Goal: Task Accomplishment & Management: Complete application form

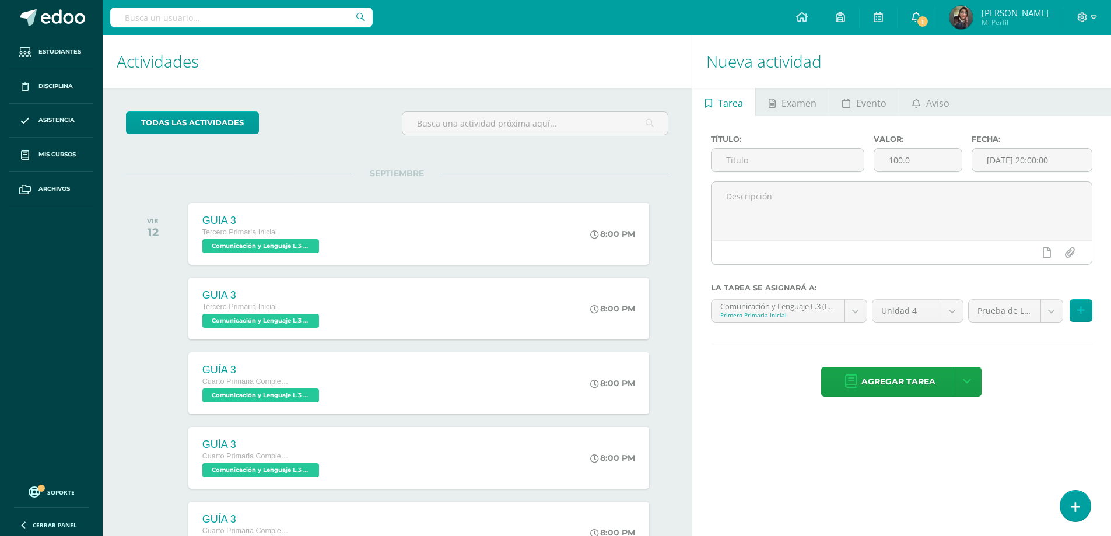
click at [917, 24] on span "1" at bounding box center [922, 21] width 13 height 13
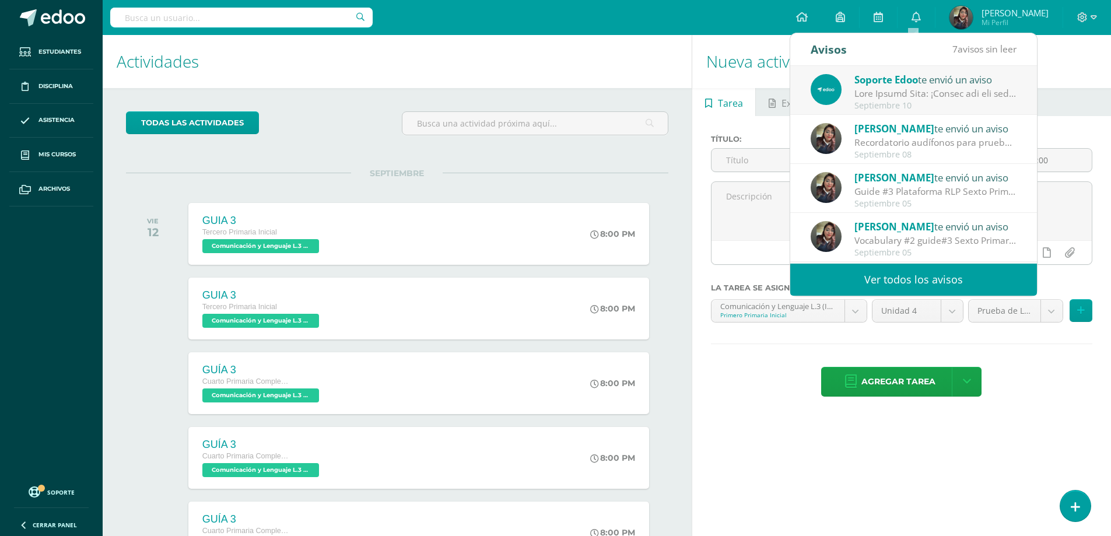
click at [904, 101] on div "Septiembre 10" at bounding box center [936, 106] width 162 height 10
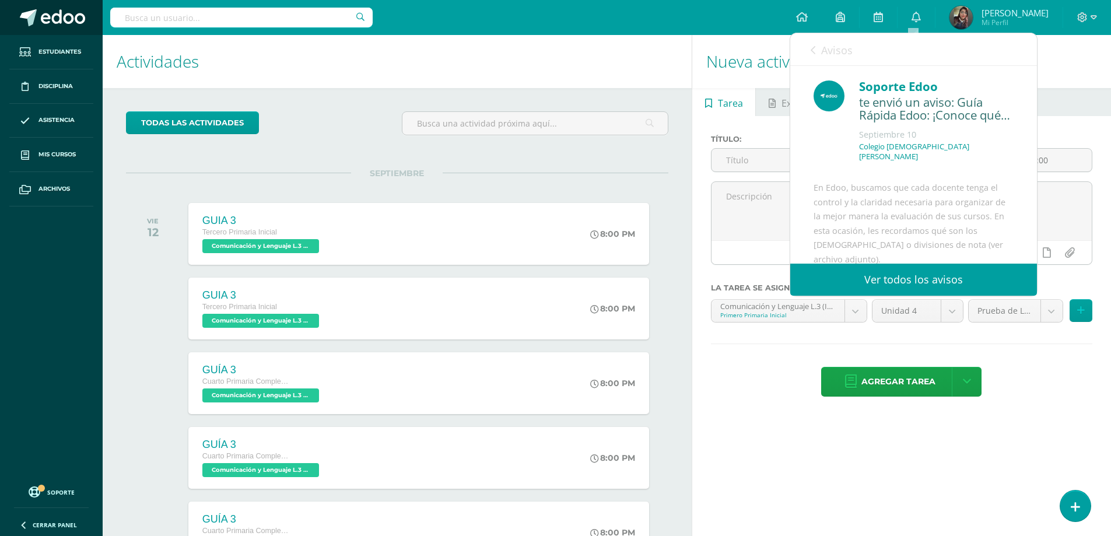
click at [54, 12] on span at bounding box center [63, 17] width 44 height 17
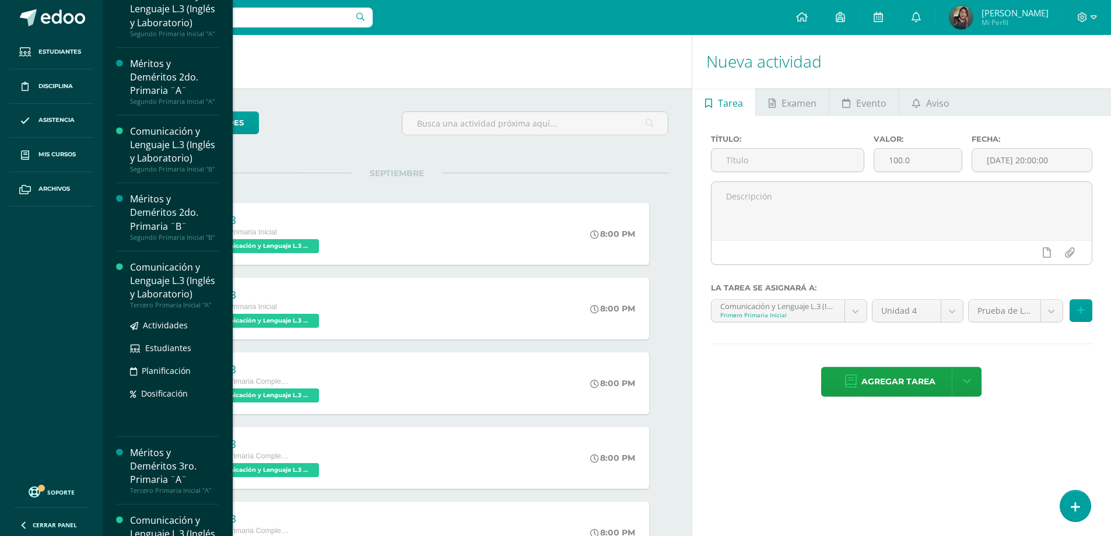
scroll to position [583, 0]
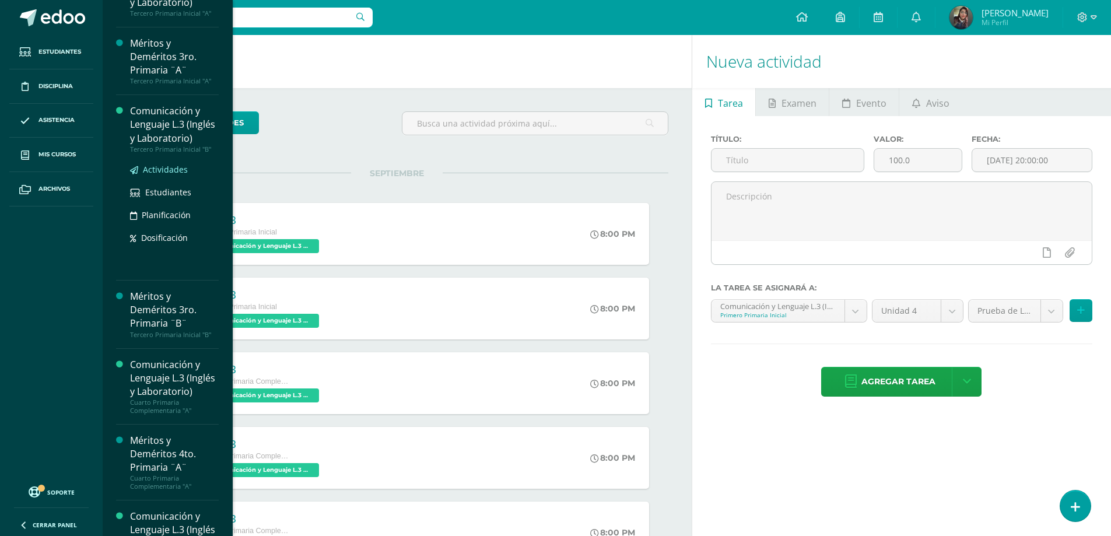
click at [157, 175] on span "Actividades" at bounding box center [165, 169] width 45 height 11
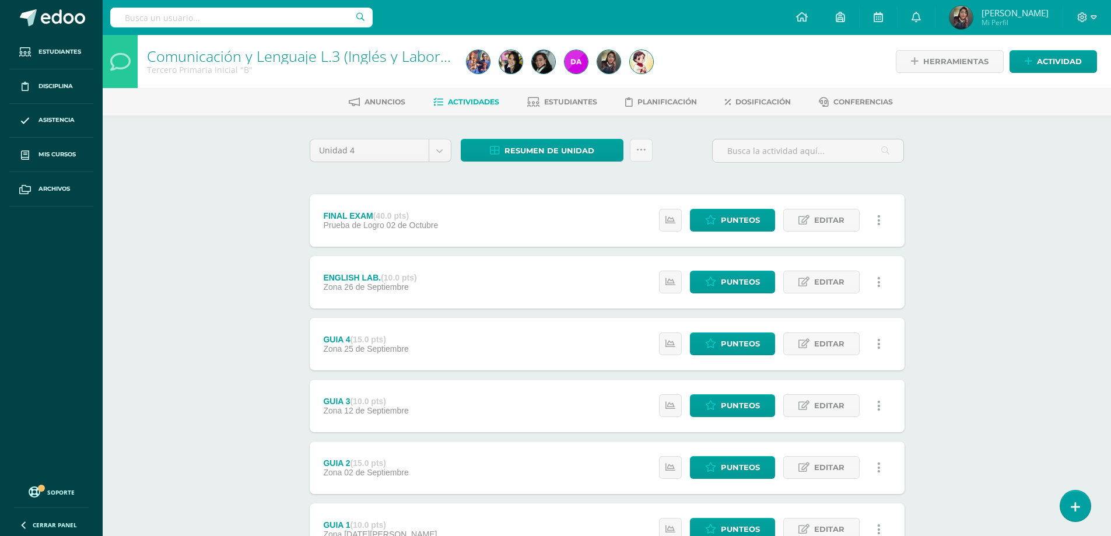
scroll to position [97, 0]
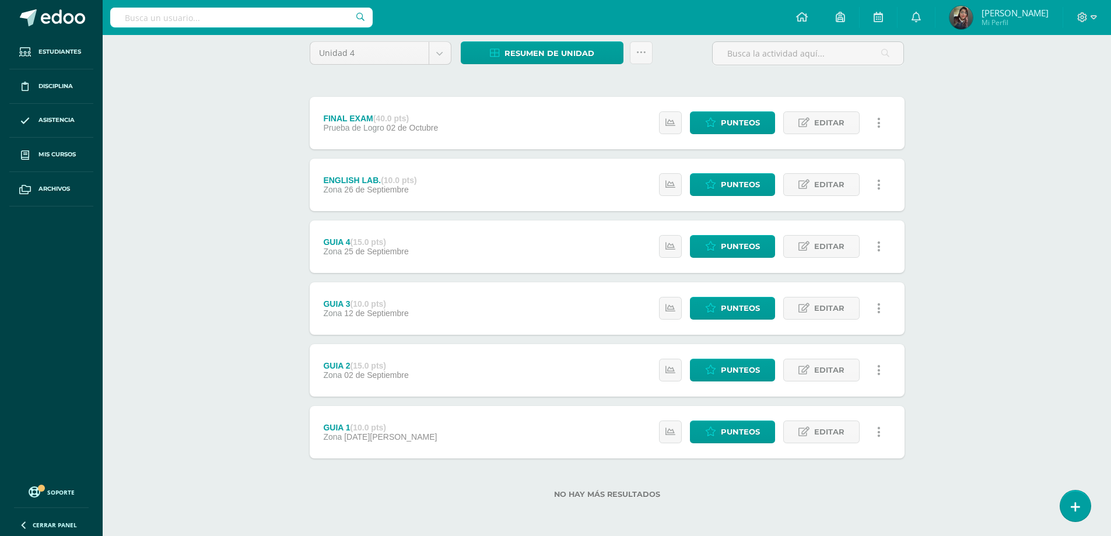
click at [337, 364] on div "GUIA 2 (15.0 pts)" at bounding box center [365, 365] width 85 height 9
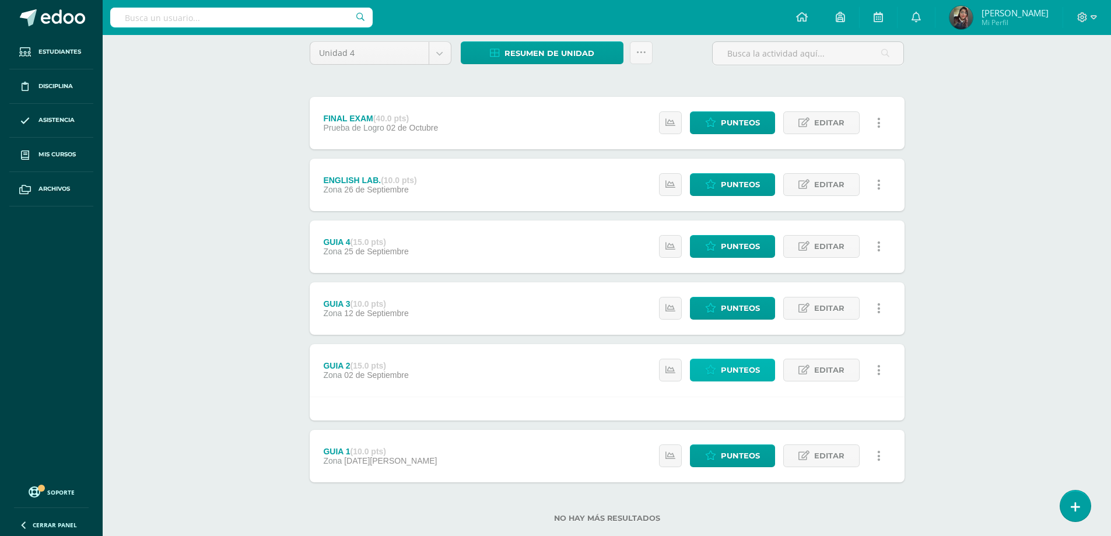
click at [733, 369] on span "Punteos" at bounding box center [740, 370] width 39 height 22
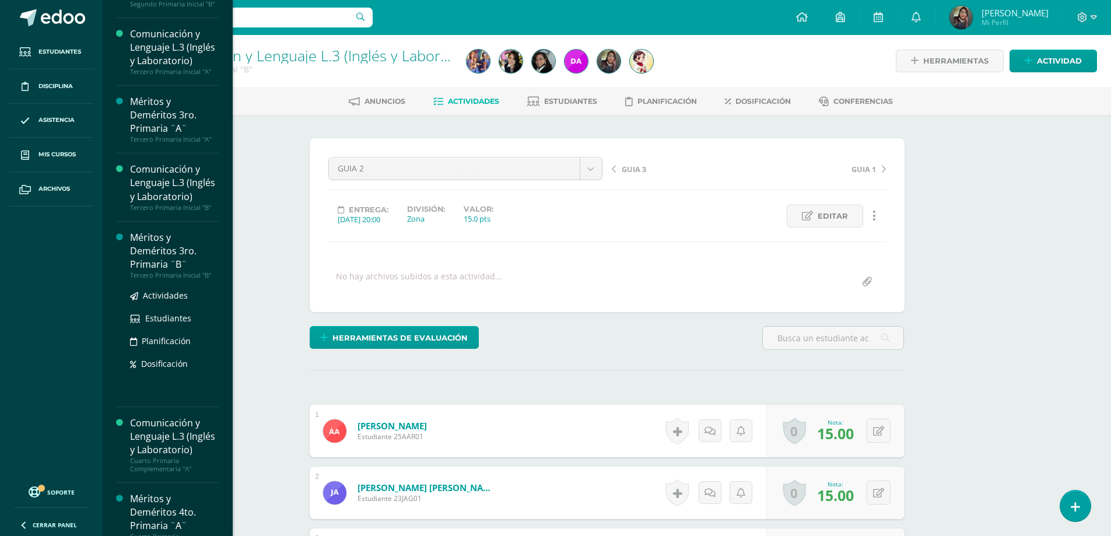
scroll to position [817, 0]
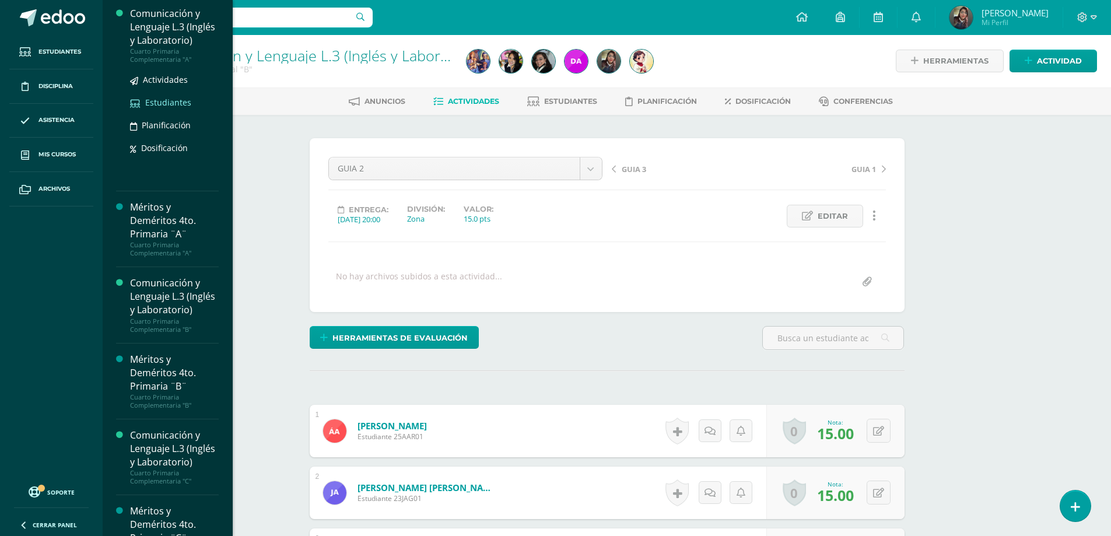
click at [154, 108] on span "Estudiantes" at bounding box center [168, 102] width 46 height 11
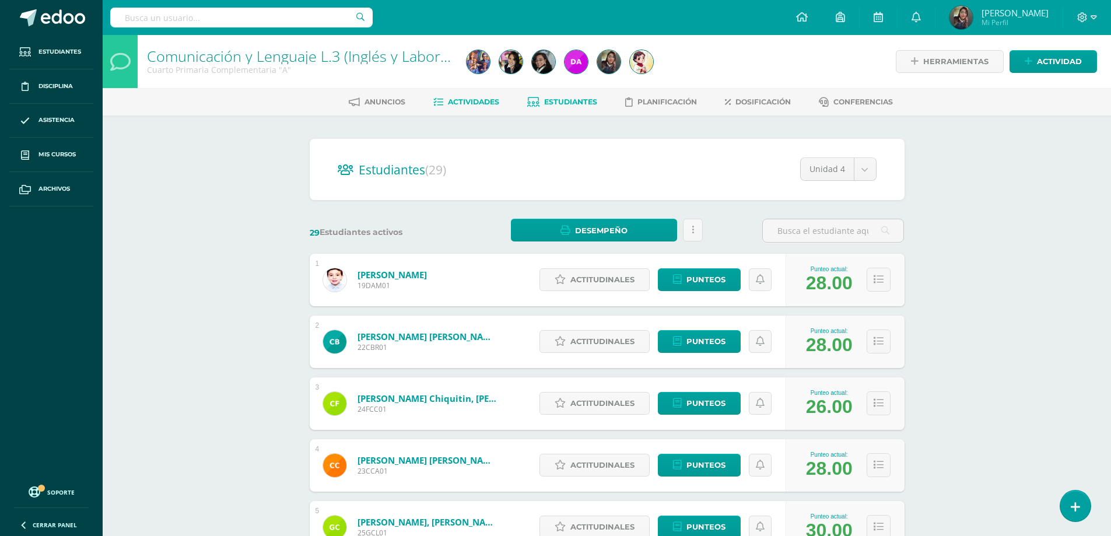
click at [464, 106] on span "Actividades" at bounding box center [473, 101] width 51 height 9
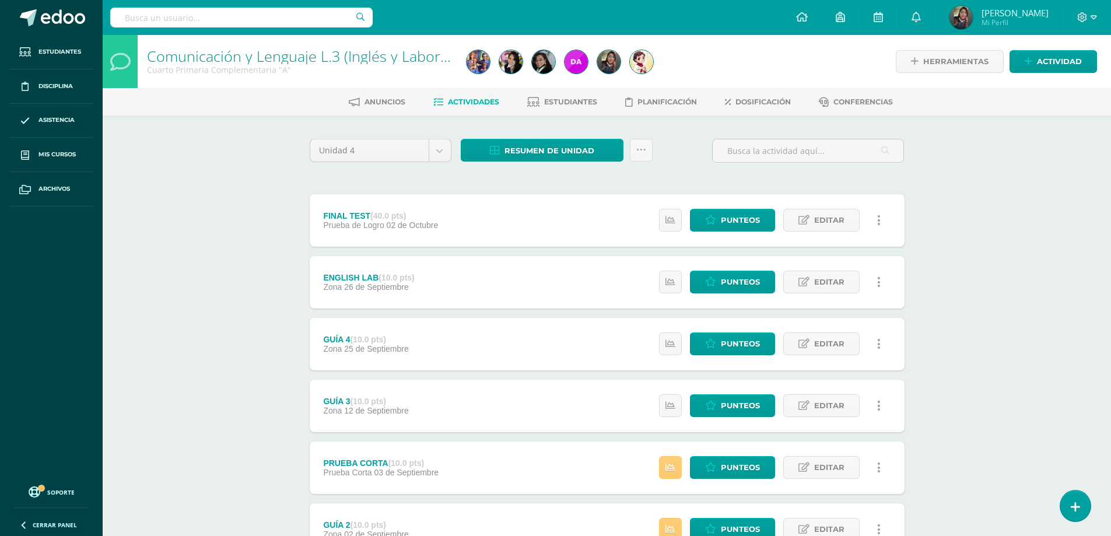
scroll to position [159, 0]
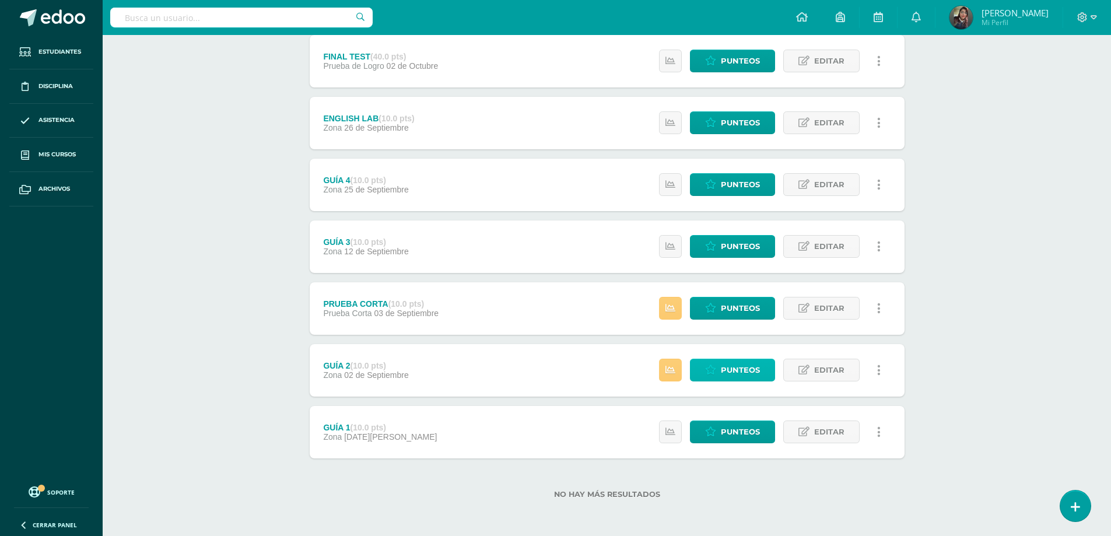
click at [725, 372] on span "Punteos" at bounding box center [740, 370] width 39 height 22
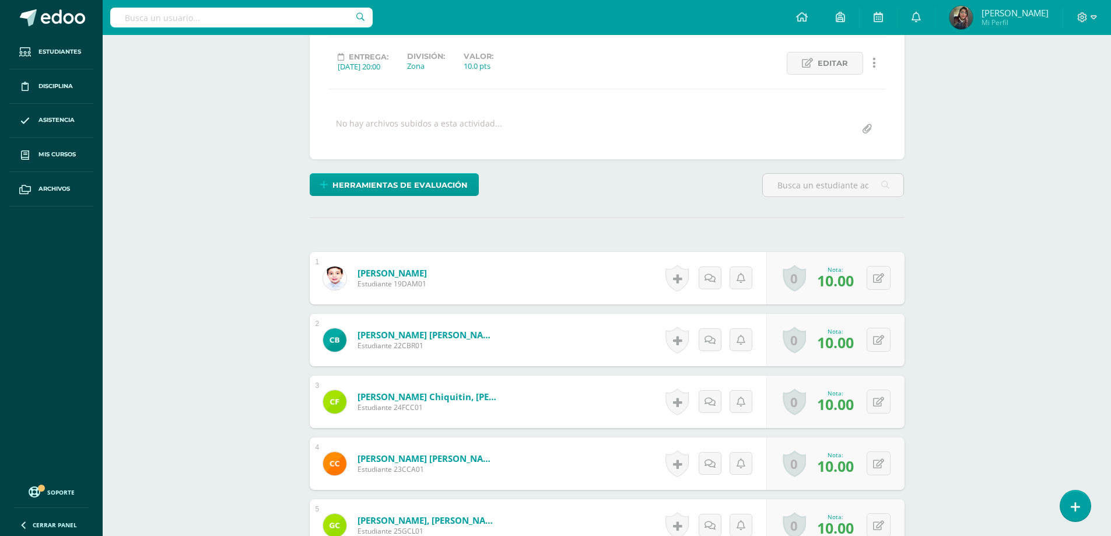
scroll to position [37, 0]
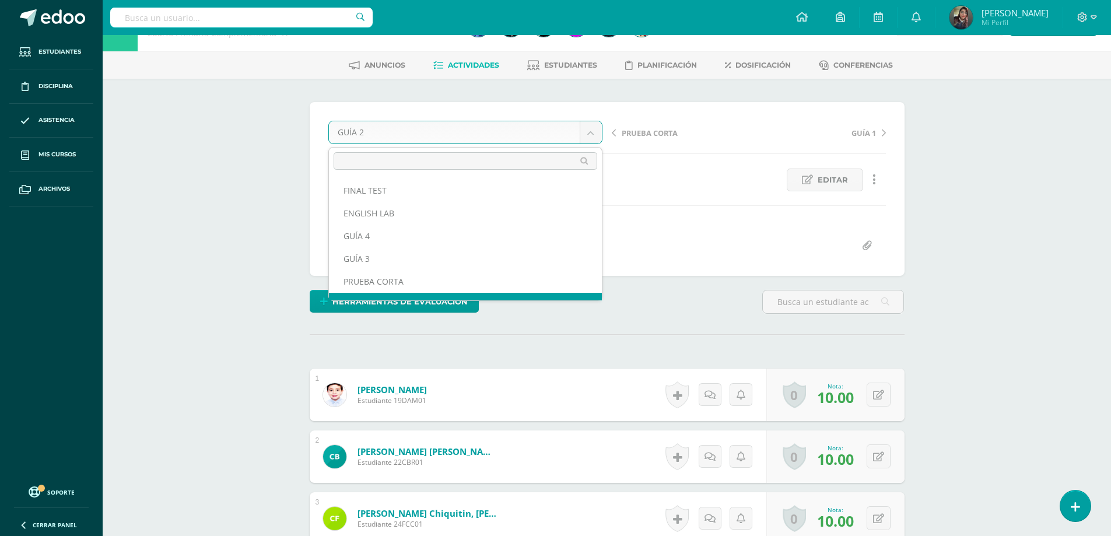
scroll to position [0, 0]
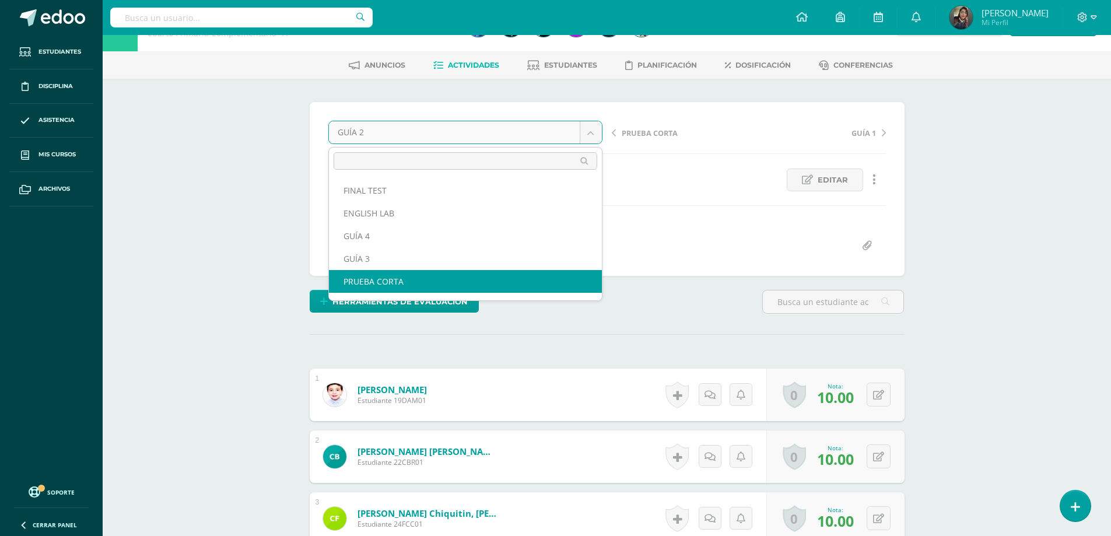
select select "/dashboard/teacher/grade-activity/178331/"
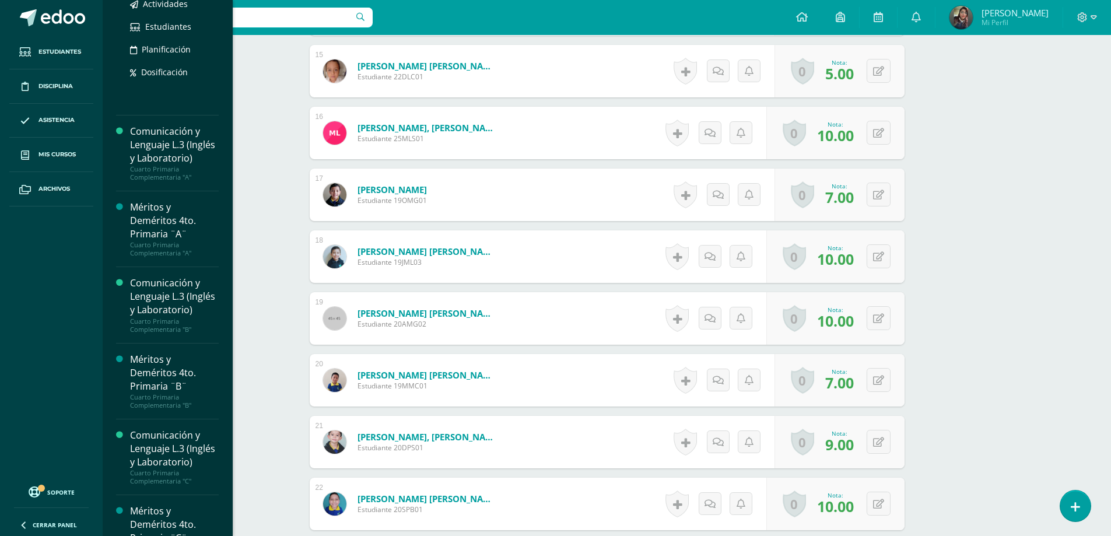
scroll to position [875, 0]
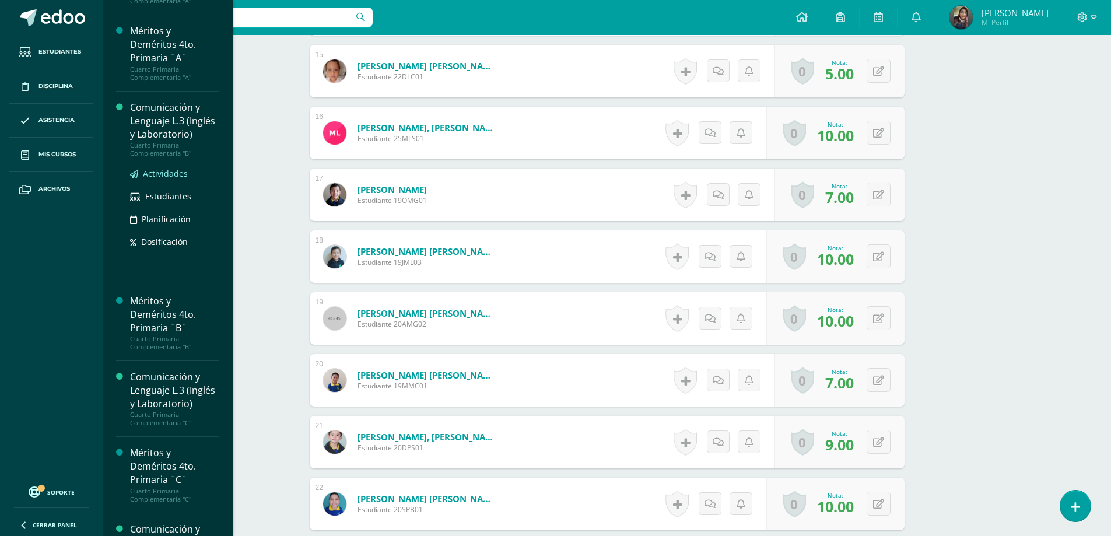
click at [176, 179] on span "Actividades" at bounding box center [165, 173] width 45 height 11
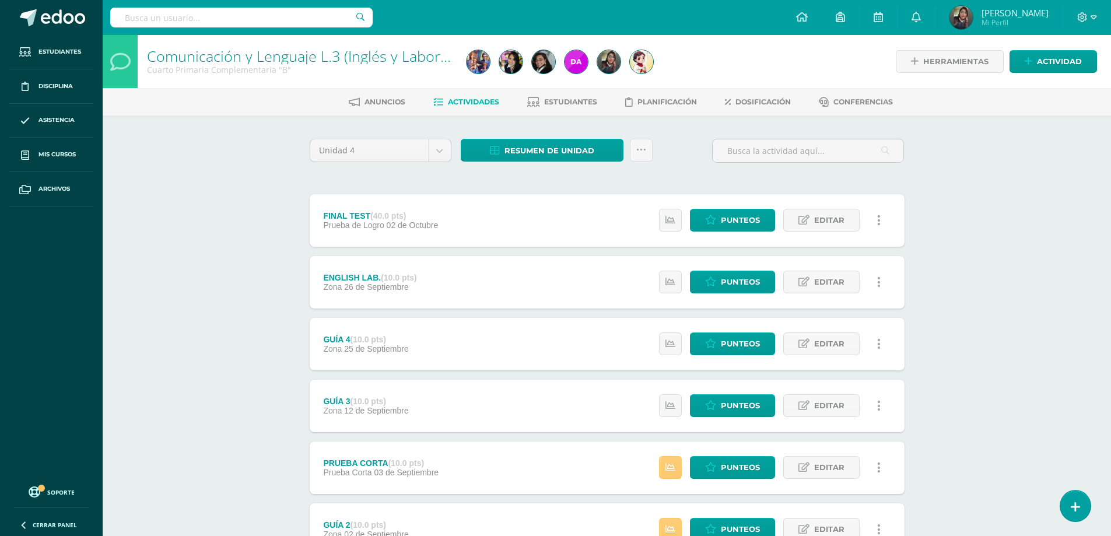
scroll to position [159, 0]
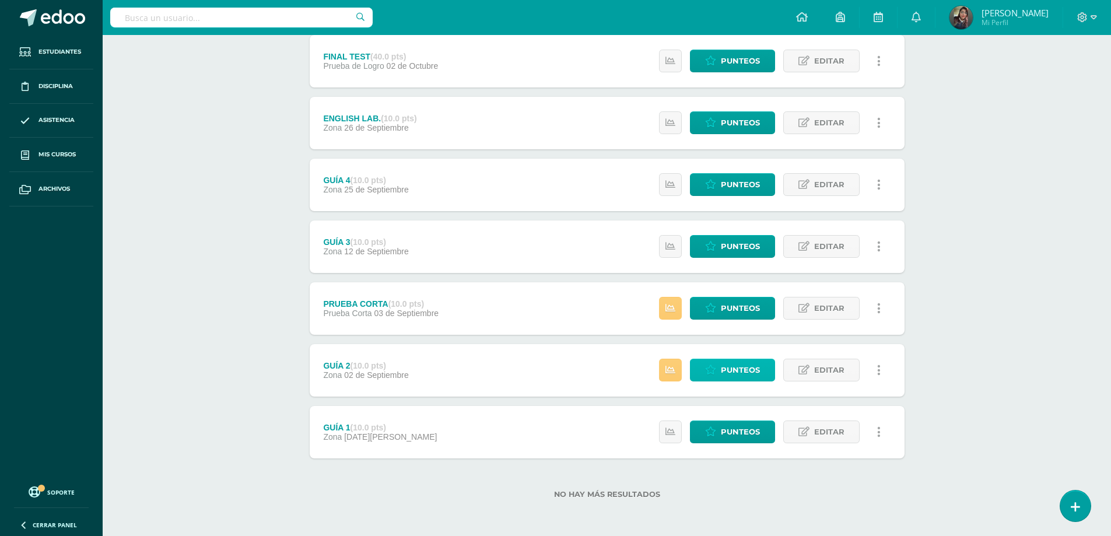
click at [732, 373] on span "Punteos" at bounding box center [740, 370] width 39 height 22
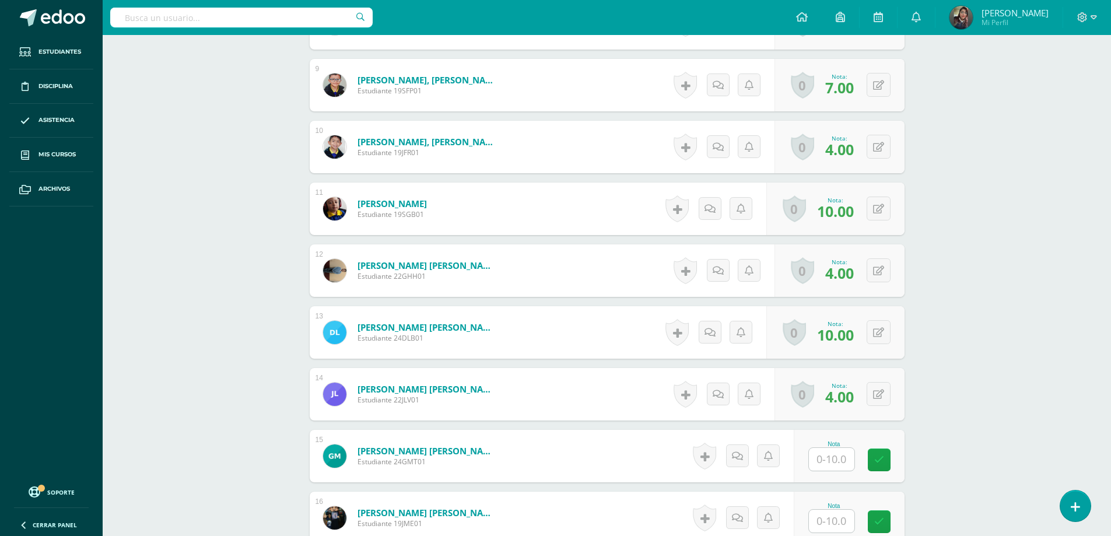
scroll to position [1191, 0]
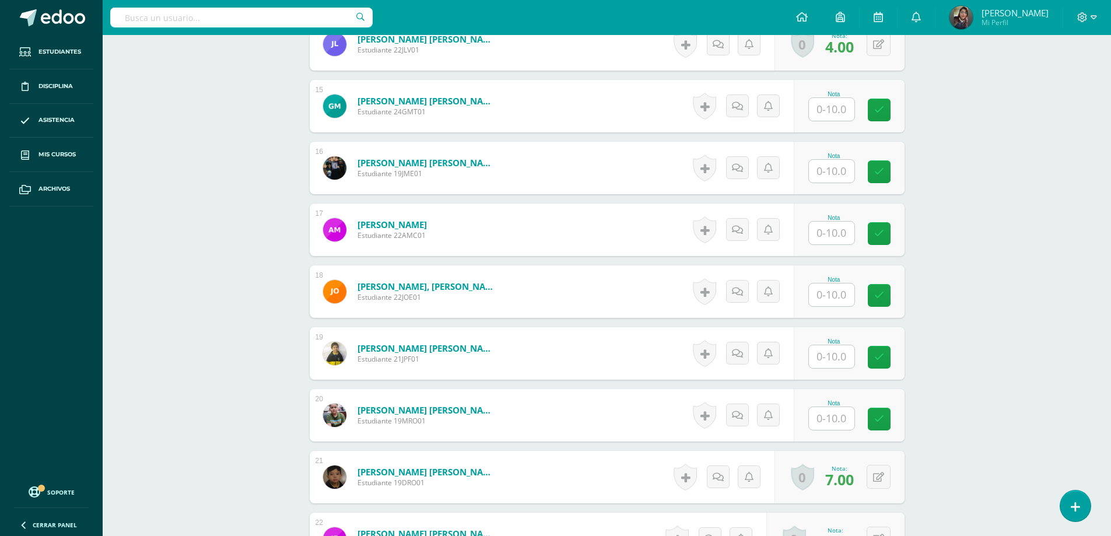
click at [831, 121] on input "text" at bounding box center [831, 109] width 45 height 23
type input "9"
type input "10"
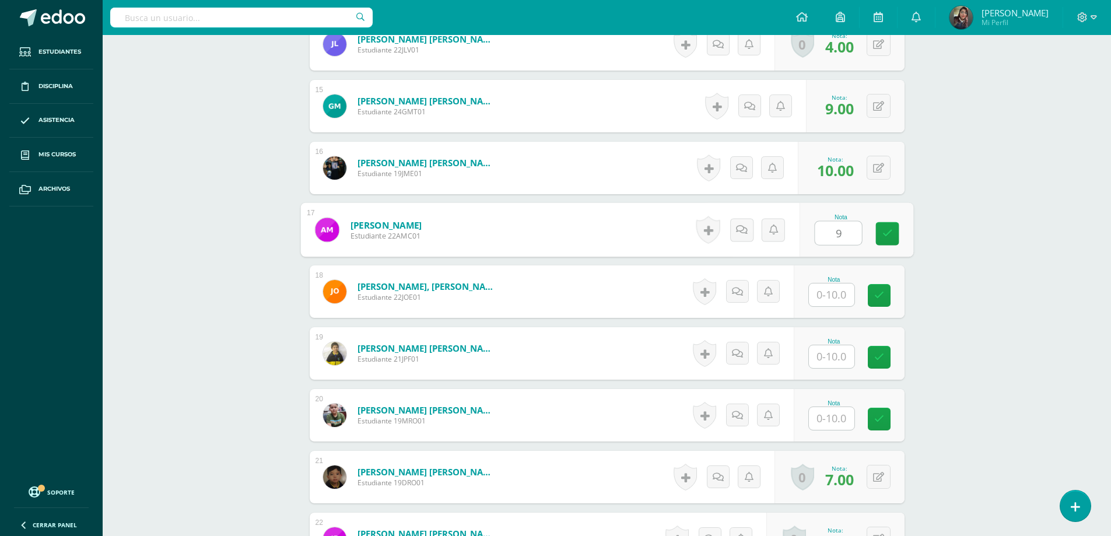
type input "9"
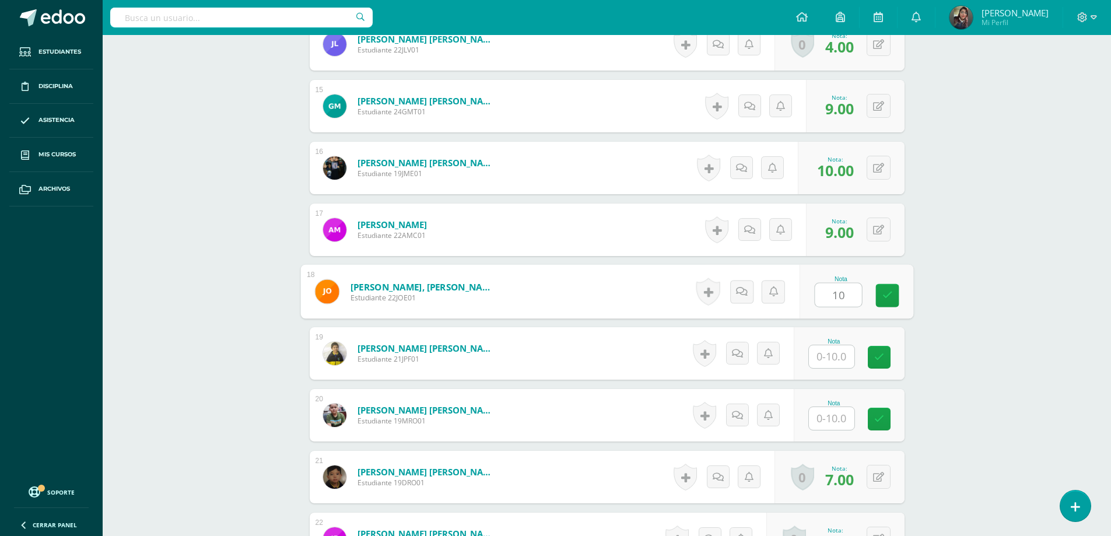
type input "10"
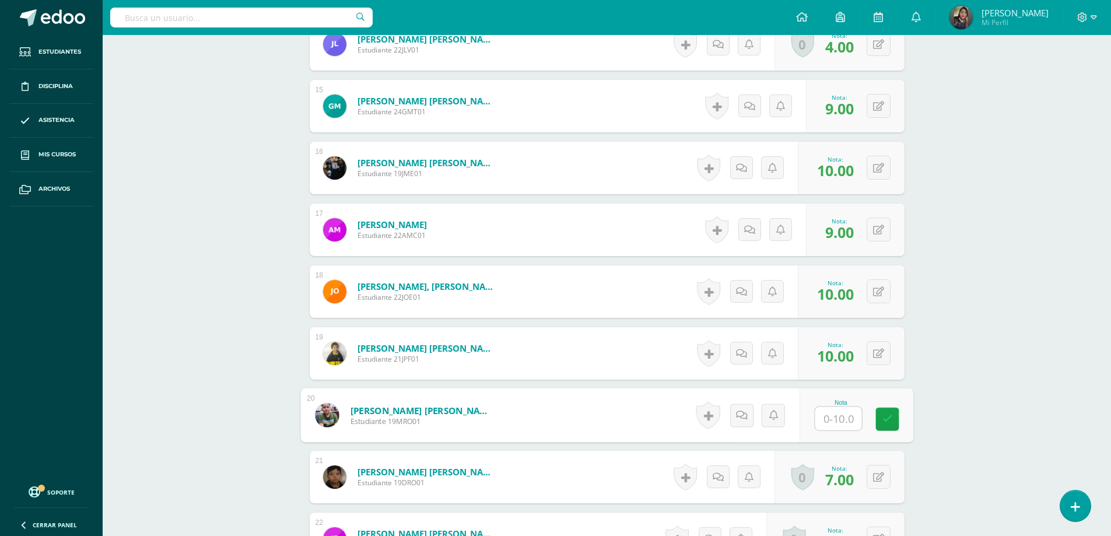
type input "9"
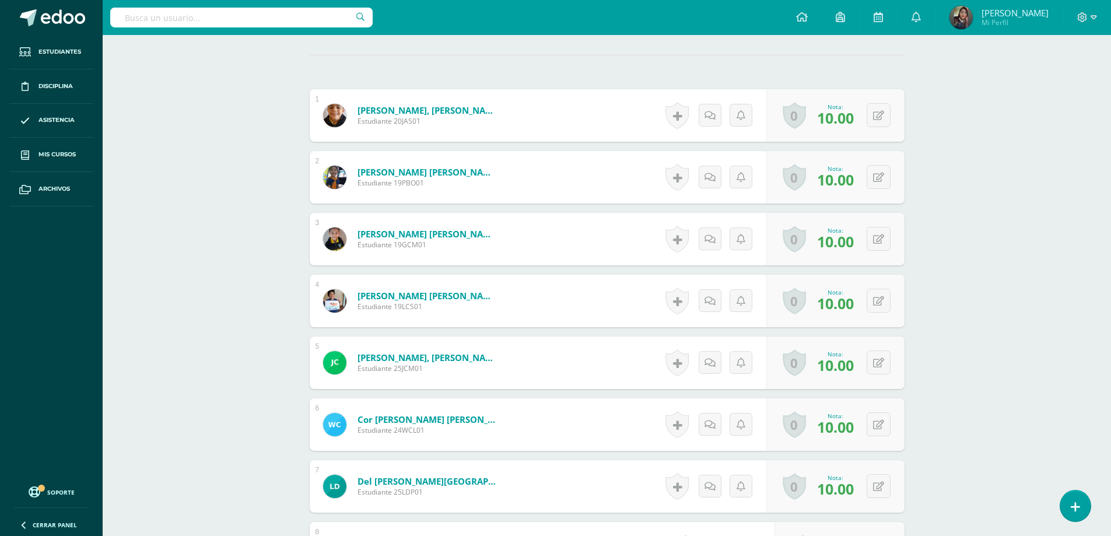
scroll to position [83, 0]
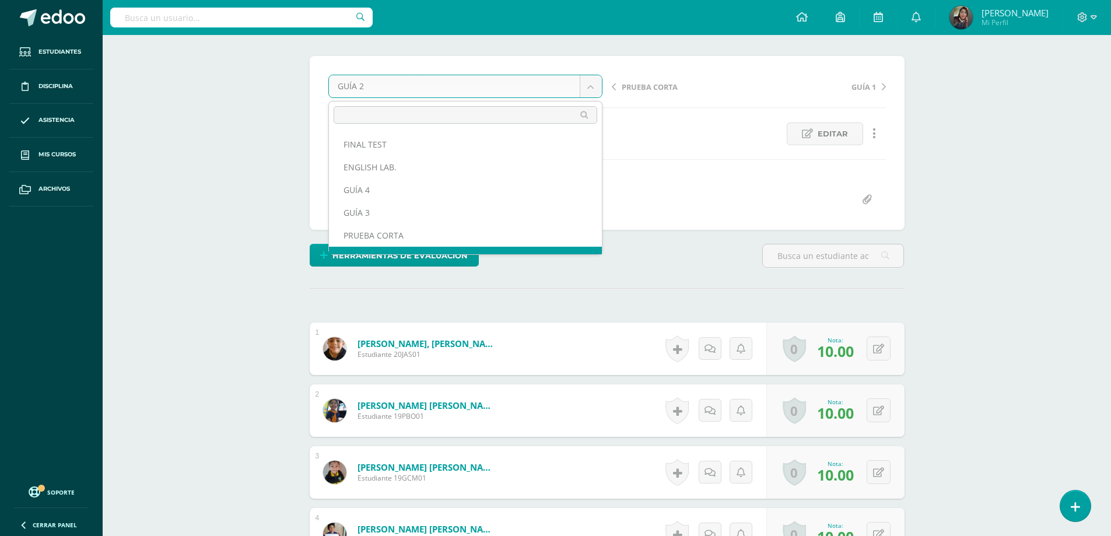
scroll to position [0, 0]
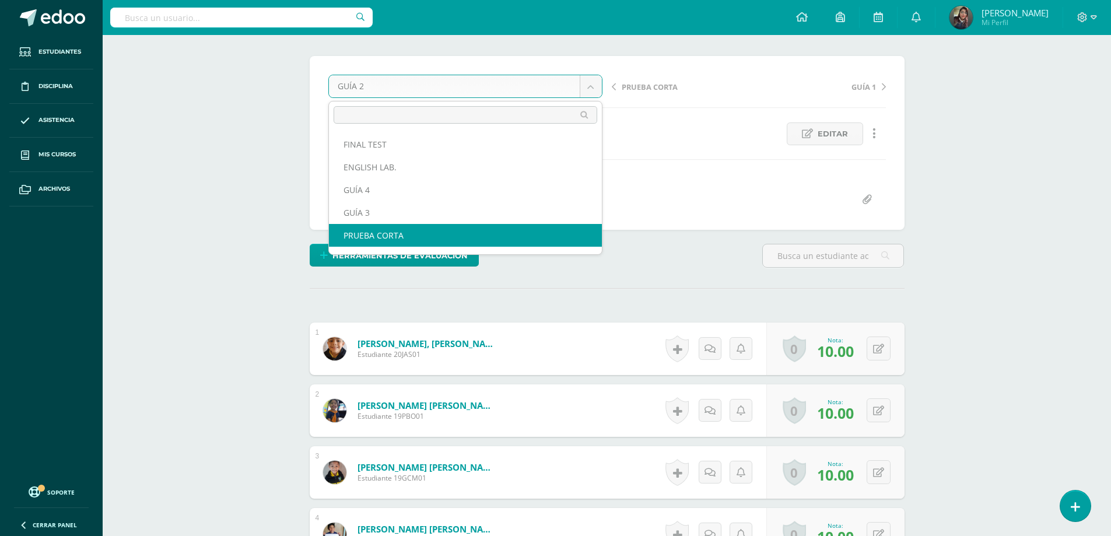
select select "/dashboard/teacher/grade-activity/178338/"
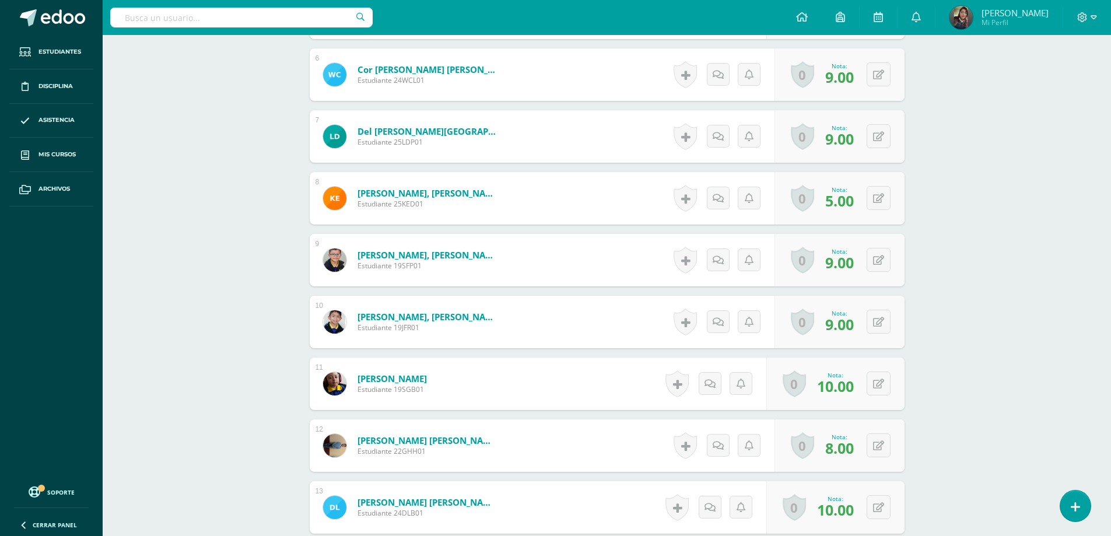
scroll to position [958, 0]
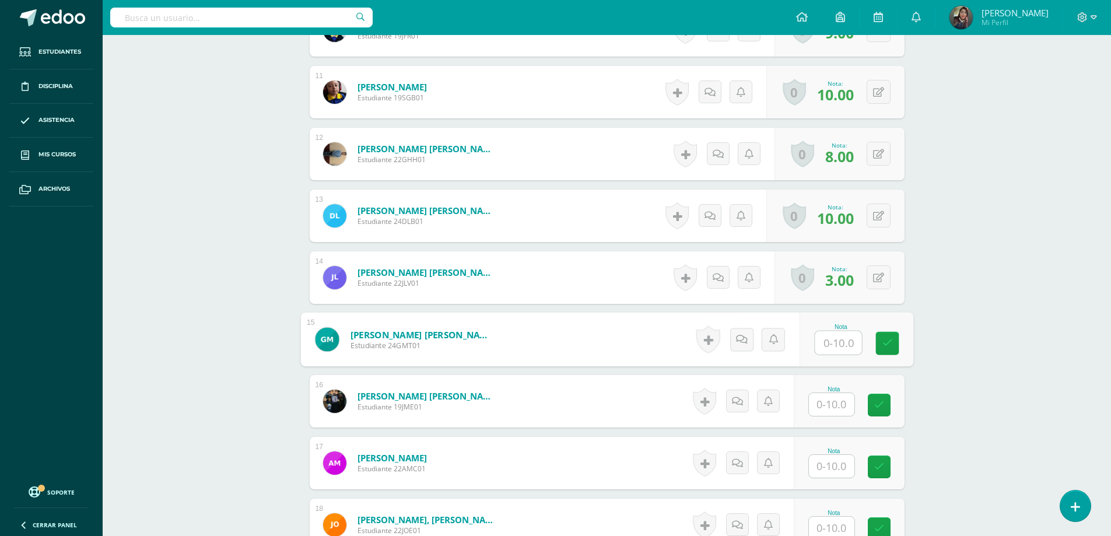
click at [837, 345] on input "text" at bounding box center [838, 342] width 47 height 23
type input "10"
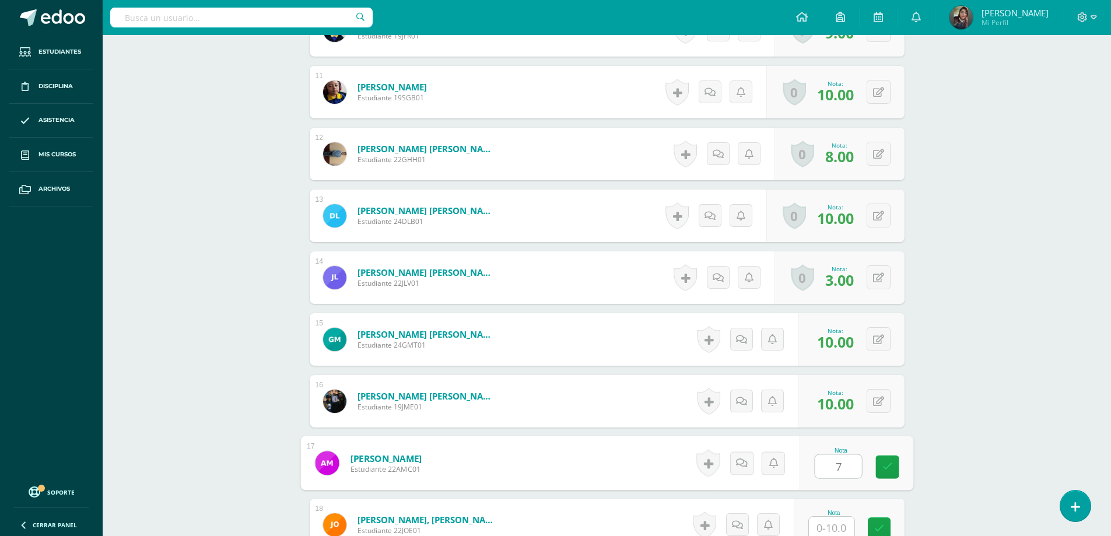
type input "7"
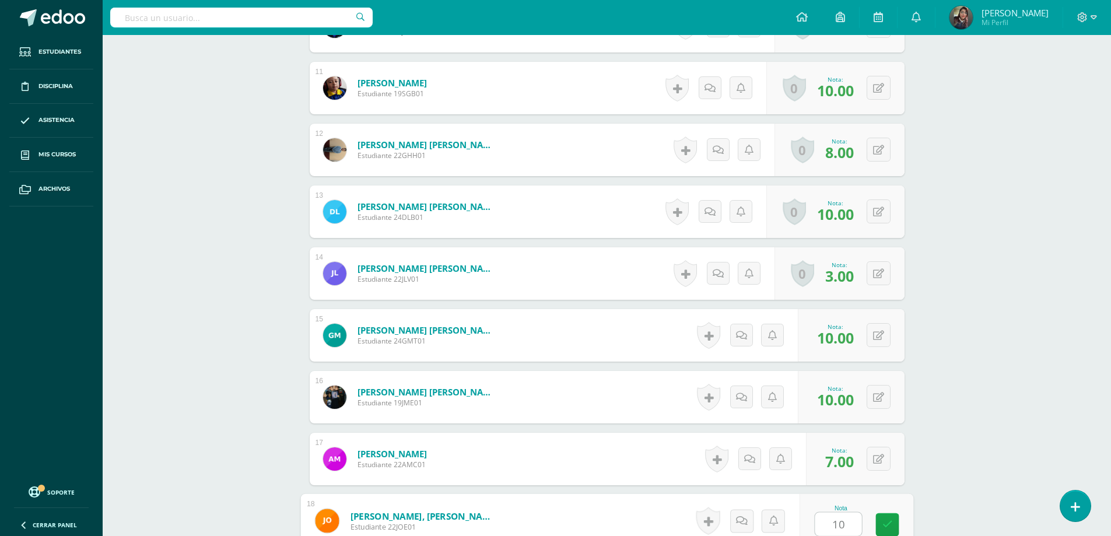
type input "10"
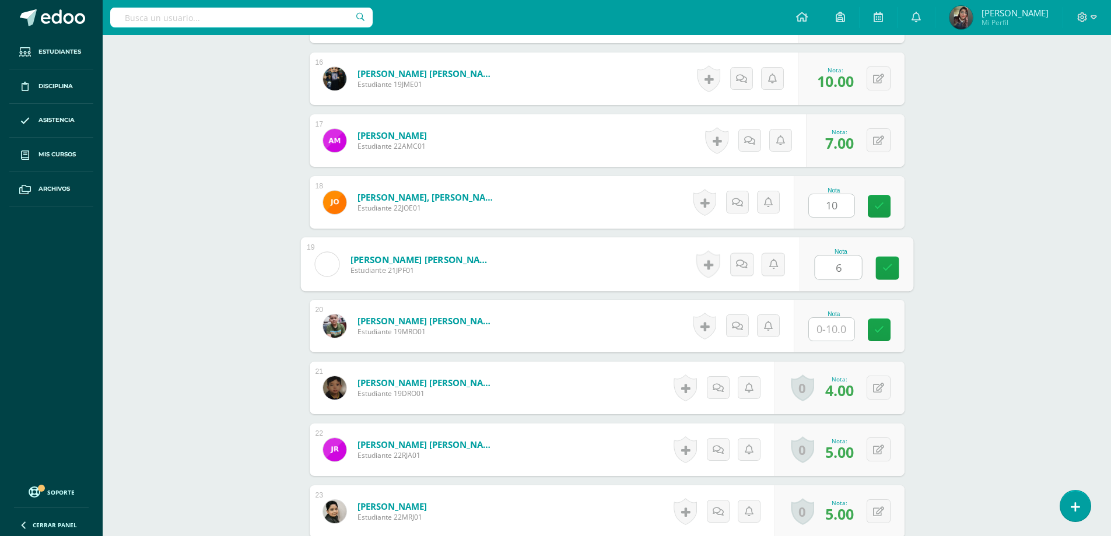
type input "6"
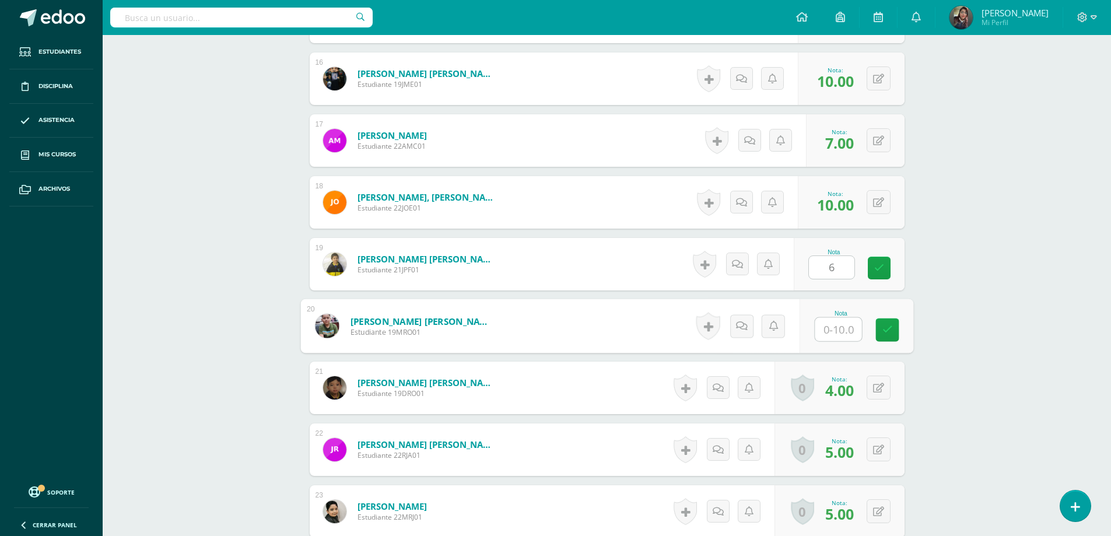
type input "9"
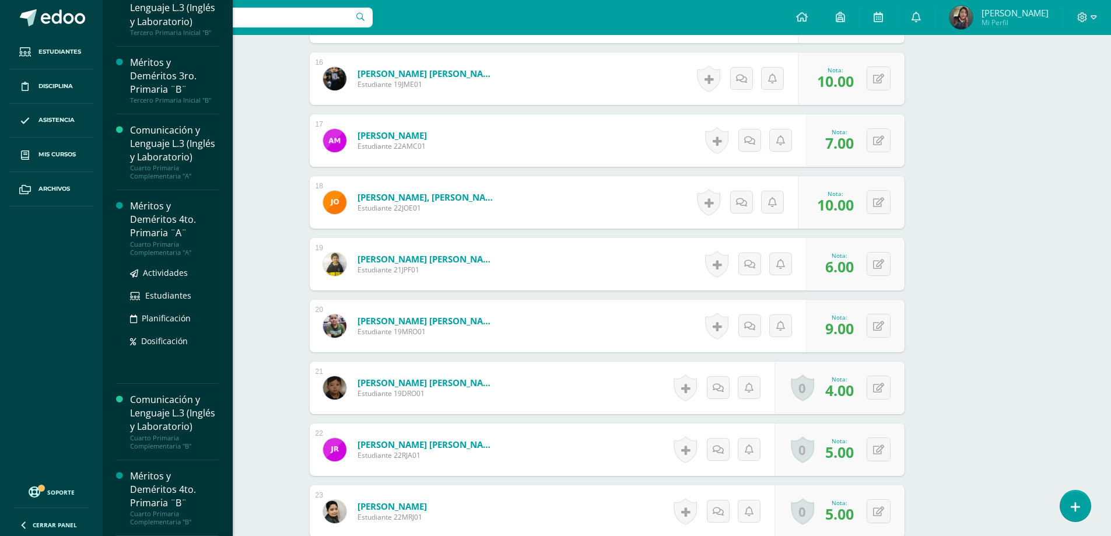
scroll to position [875, 0]
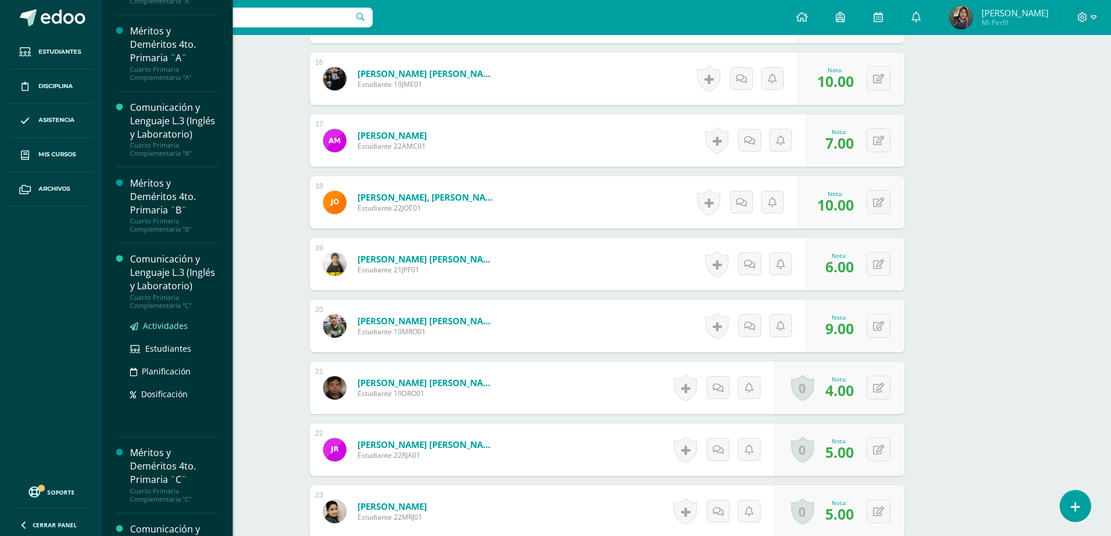
click at [177, 331] on span "Actividades" at bounding box center [165, 325] width 45 height 11
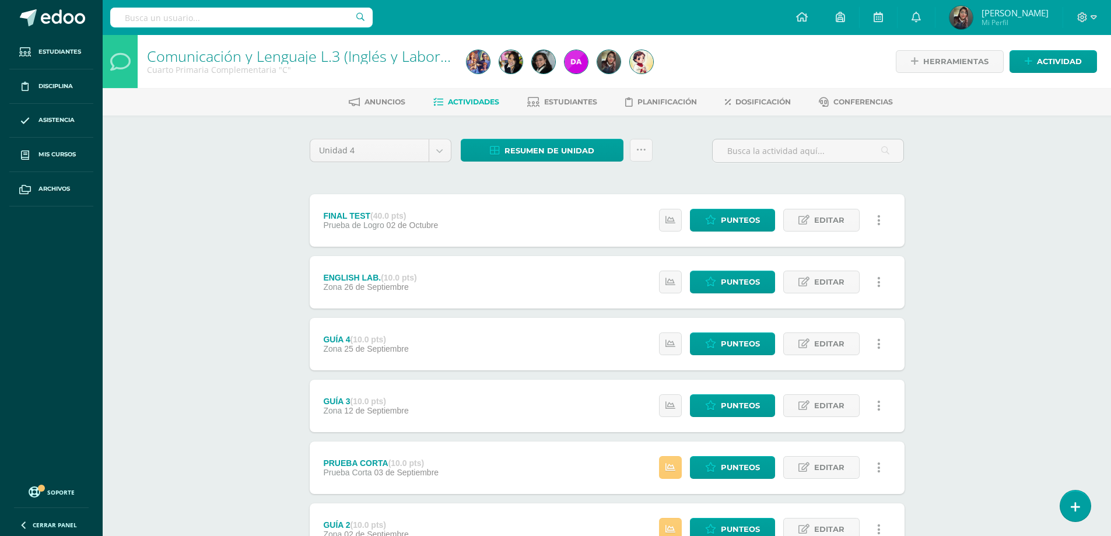
scroll to position [159, 0]
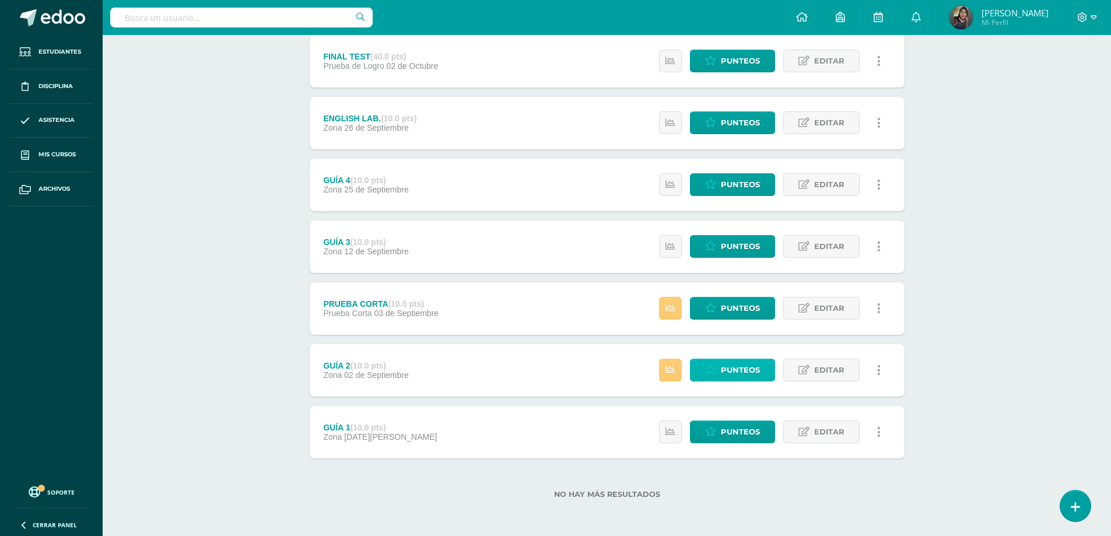
click at [699, 365] on link "Punteos" at bounding box center [732, 370] width 85 height 23
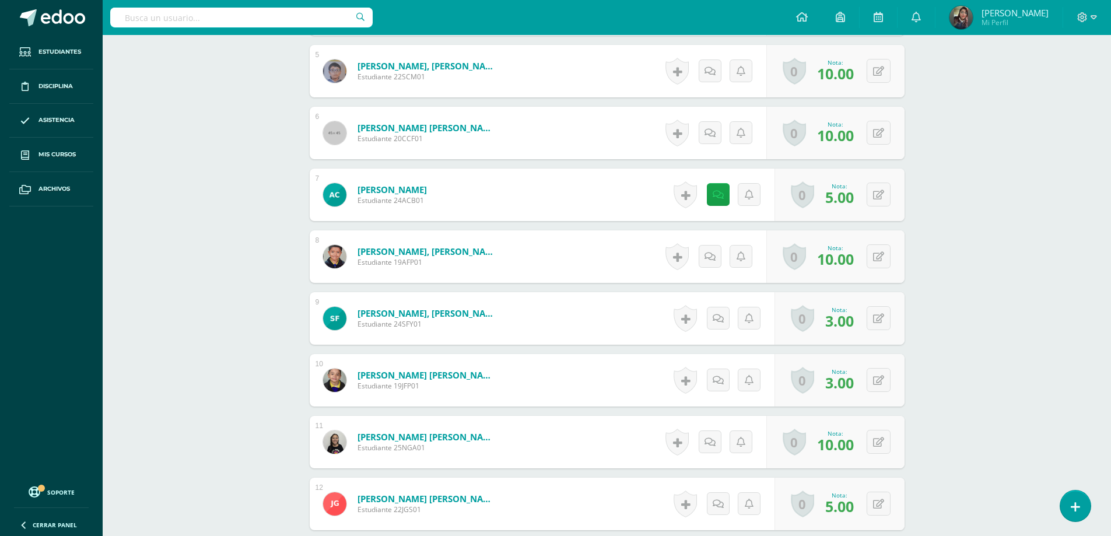
scroll to position [958, 0]
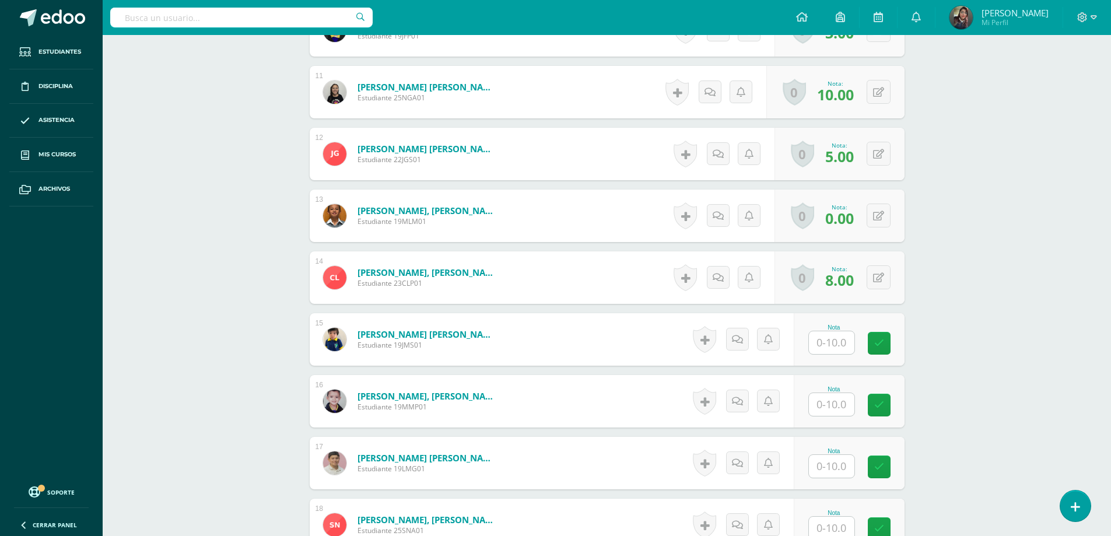
click at [811, 344] on div "Nota" at bounding box center [849, 339] width 111 height 52
type input "10"
type input "9"
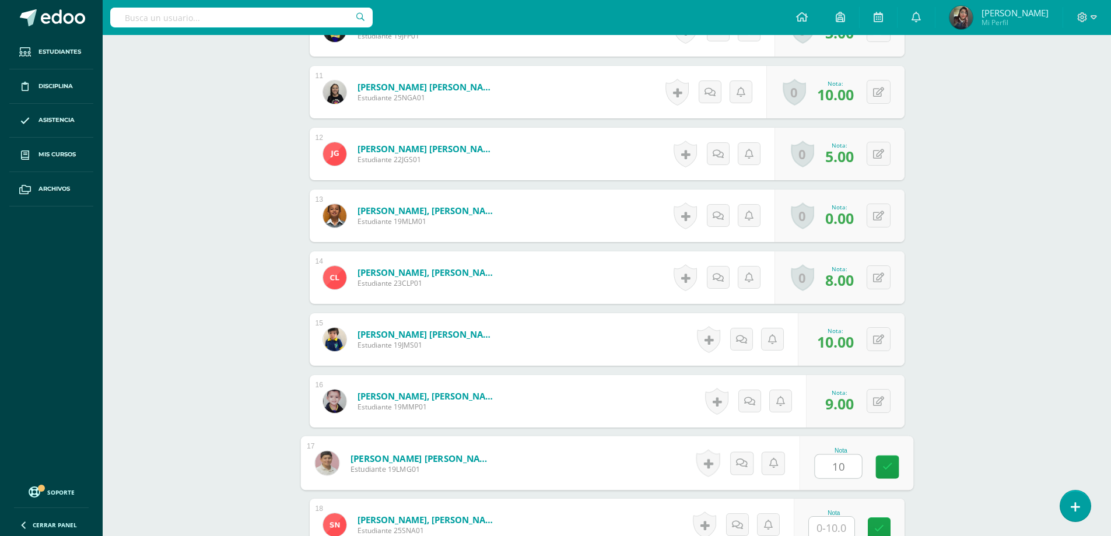
type input "10"
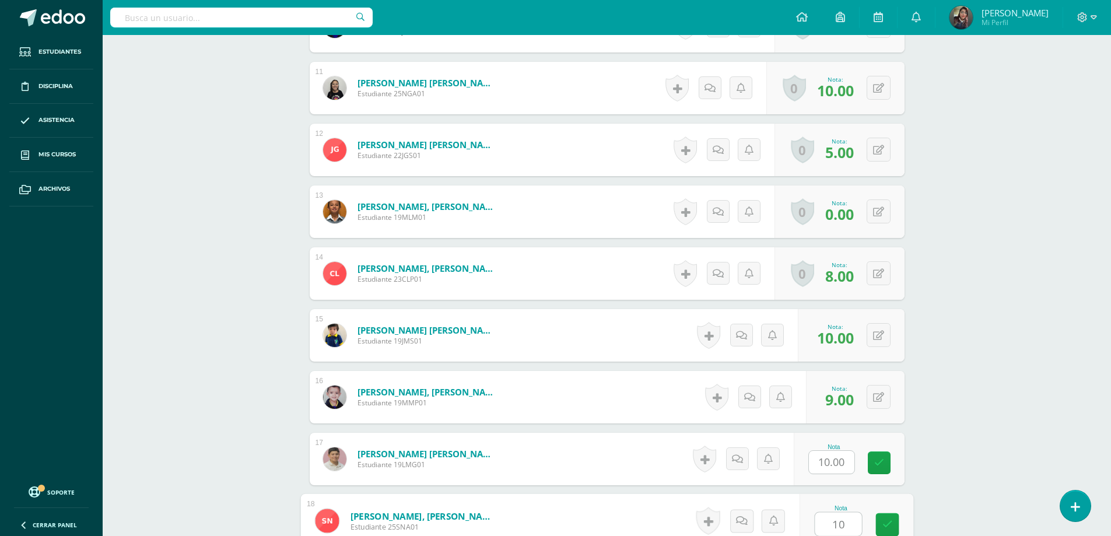
type input "10"
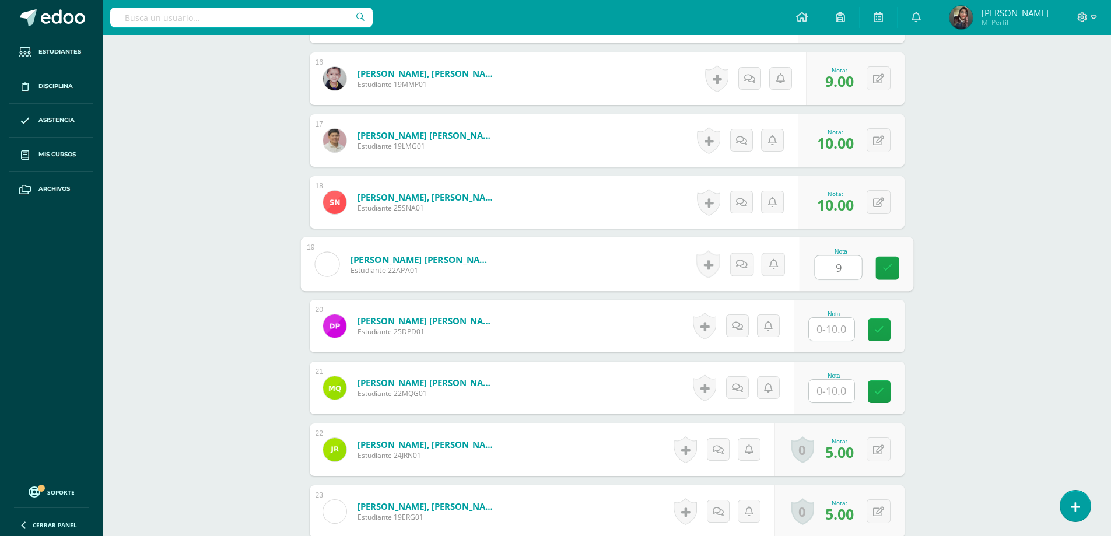
type input "9"
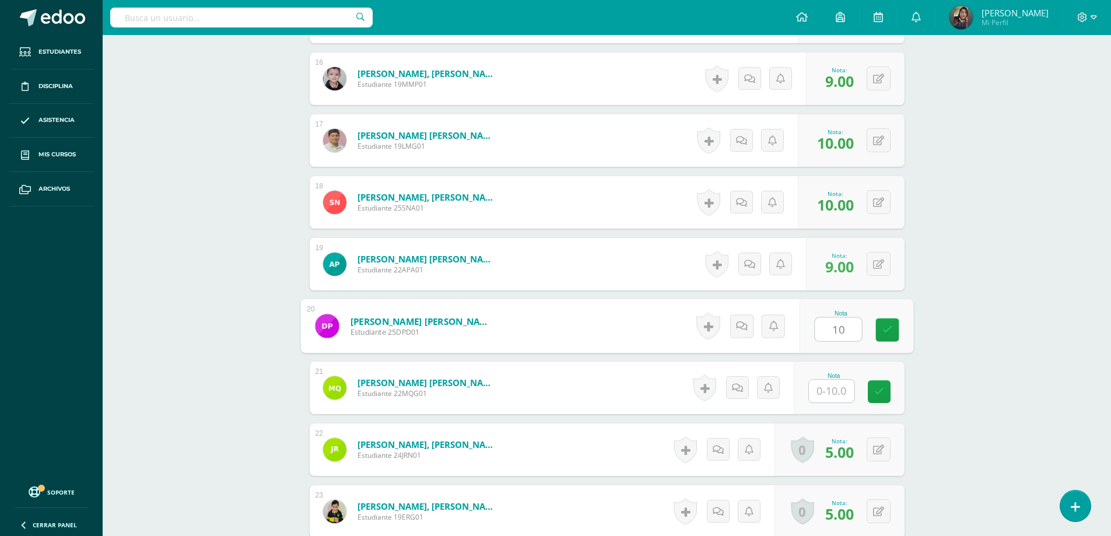
type input "10"
type input "9"
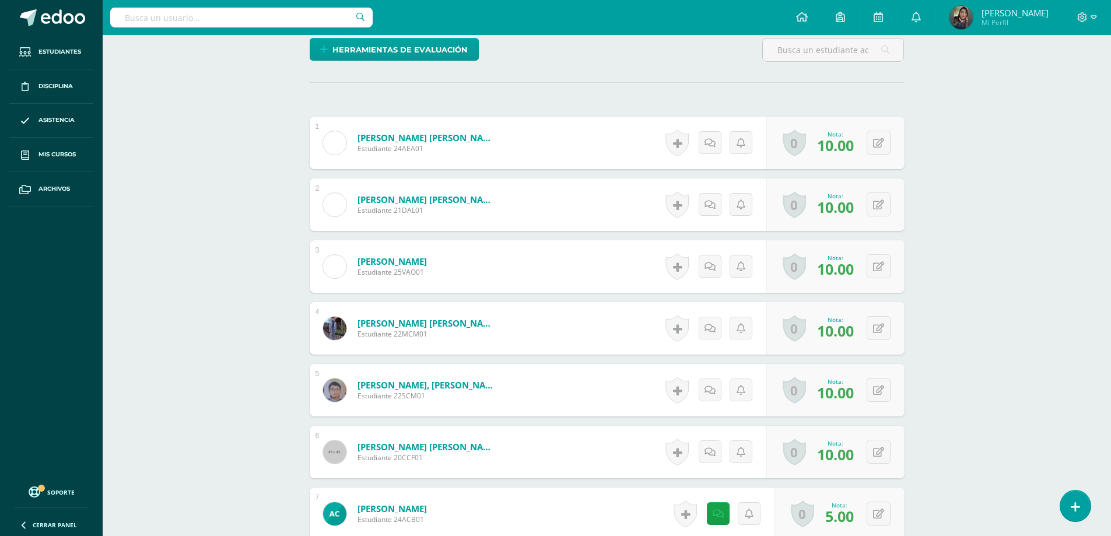
scroll to position [114, 0]
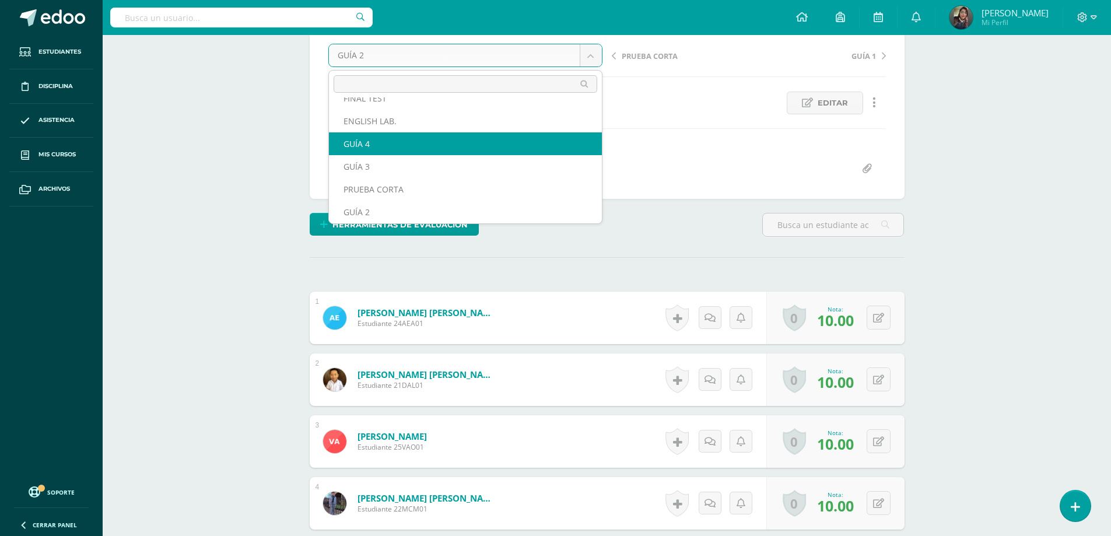
scroll to position [0, 0]
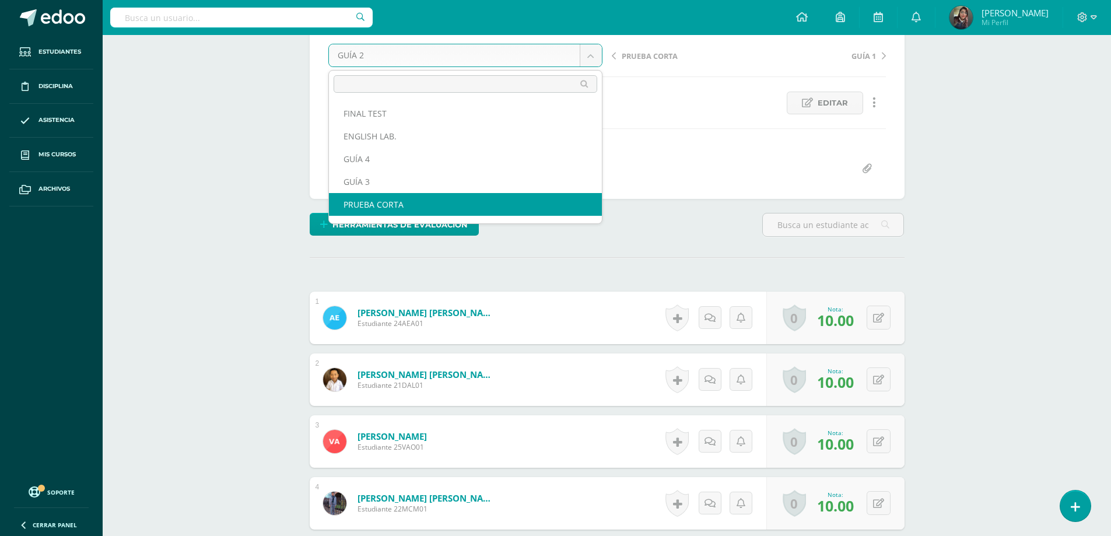
select select "/dashboard/teacher/grade-activity/178345/"
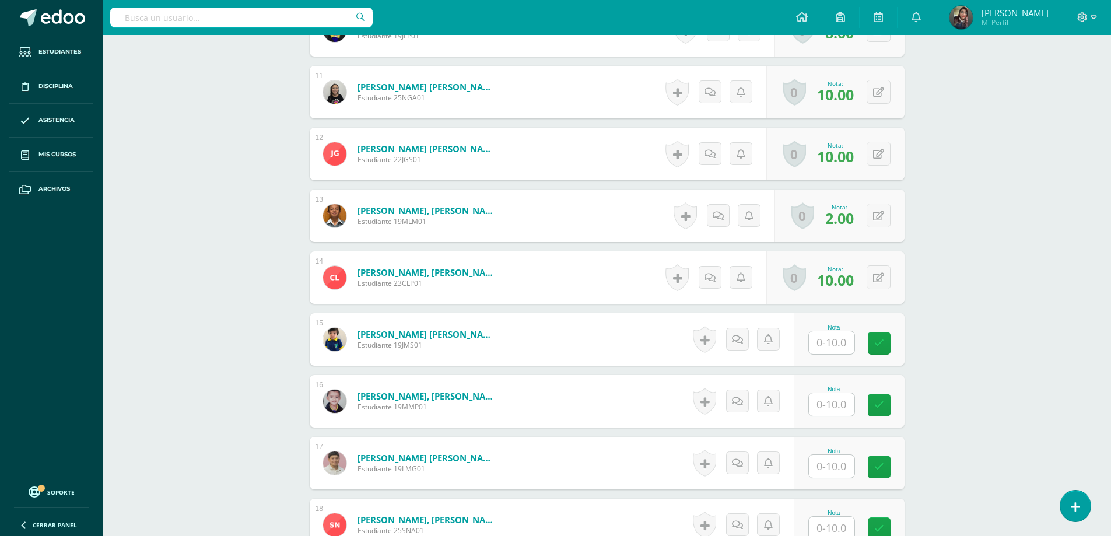
scroll to position [1074, 0]
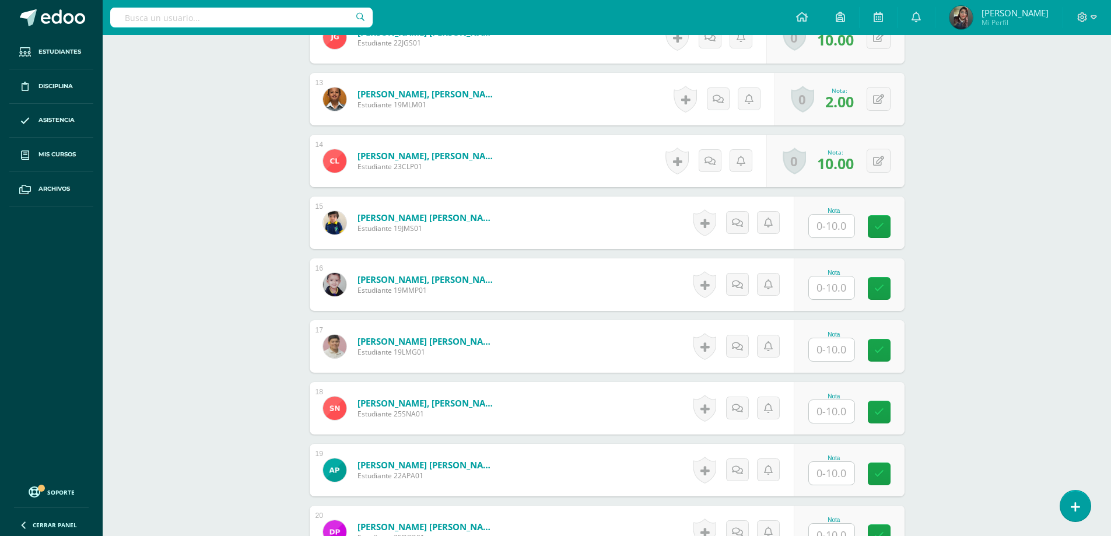
click at [828, 233] on input "text" at bounding box center [831, 226] width 45 height 23
type input "5"
type input "9"
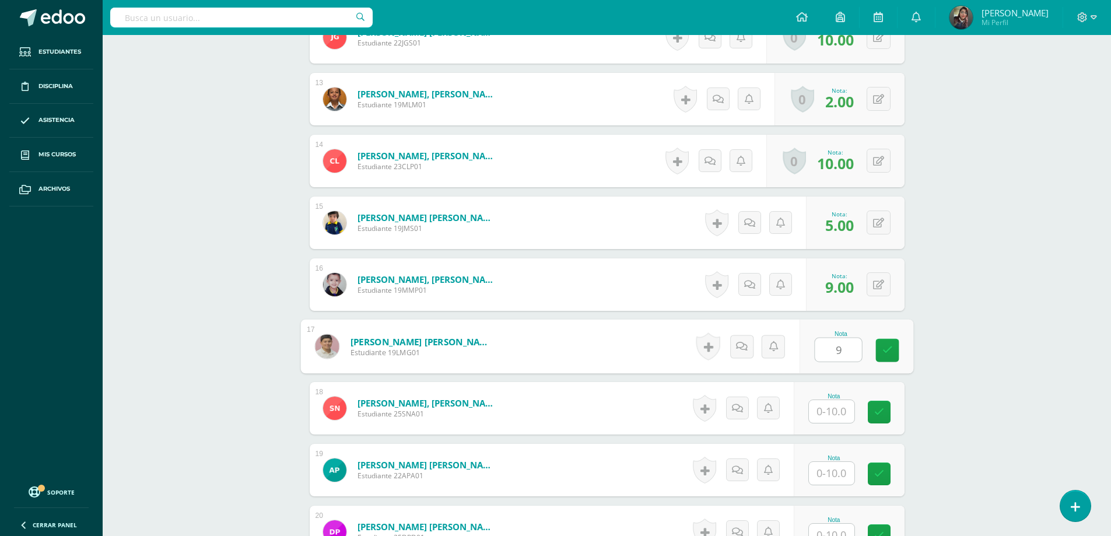
type input "9"
type input "10"
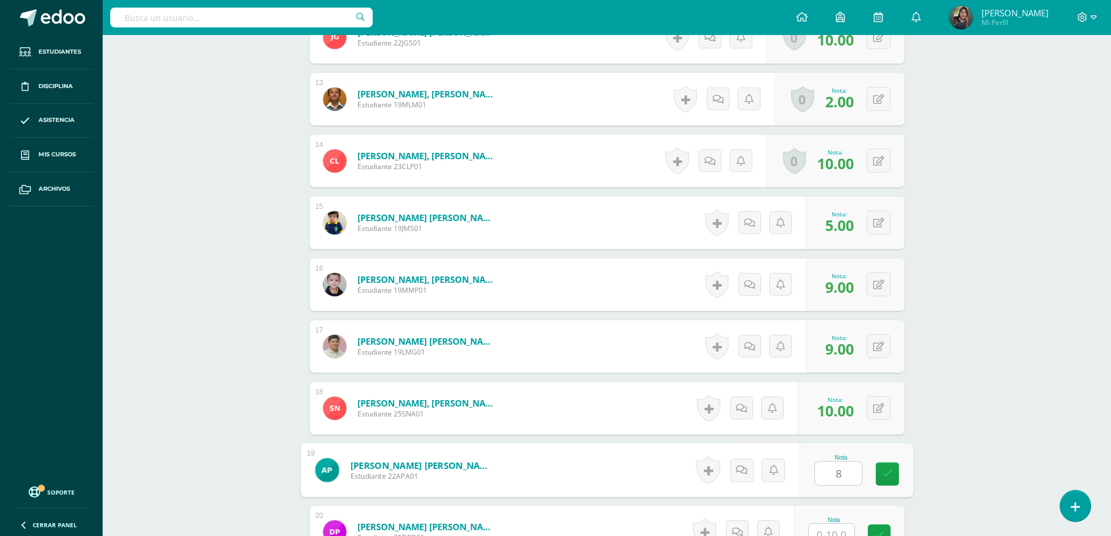
type input "8"
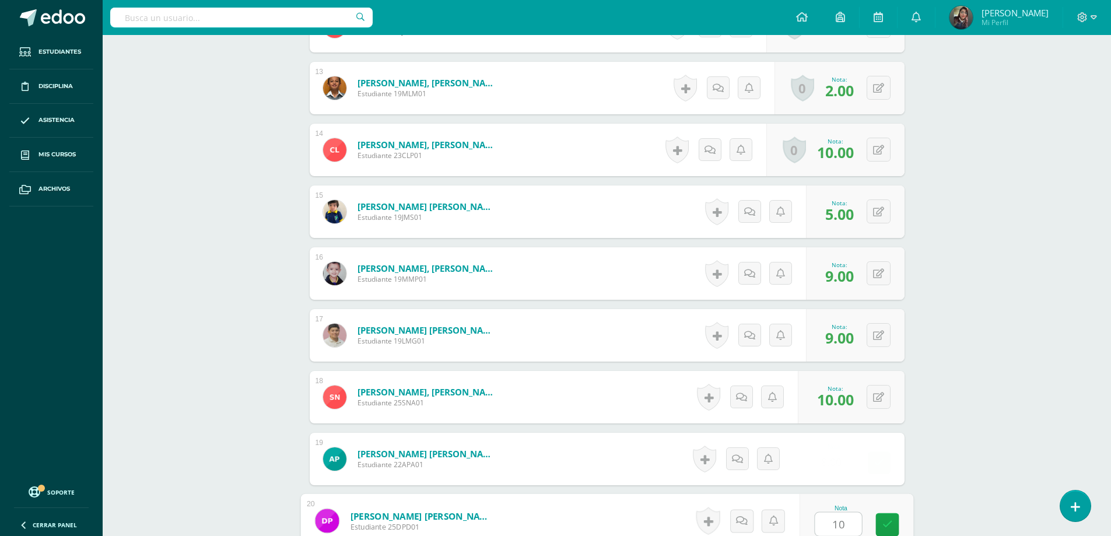
type input "10"
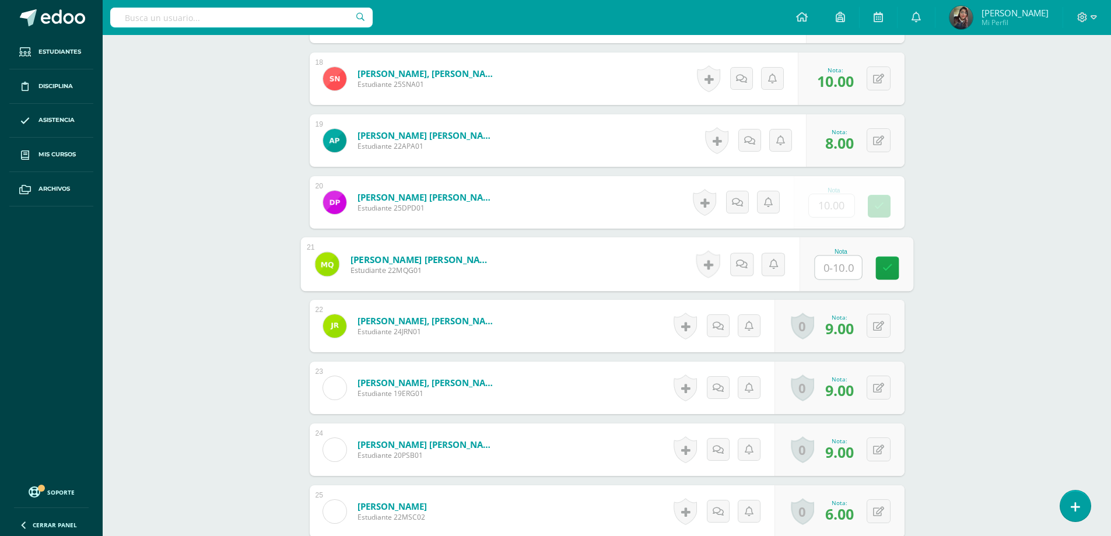
type input "5"
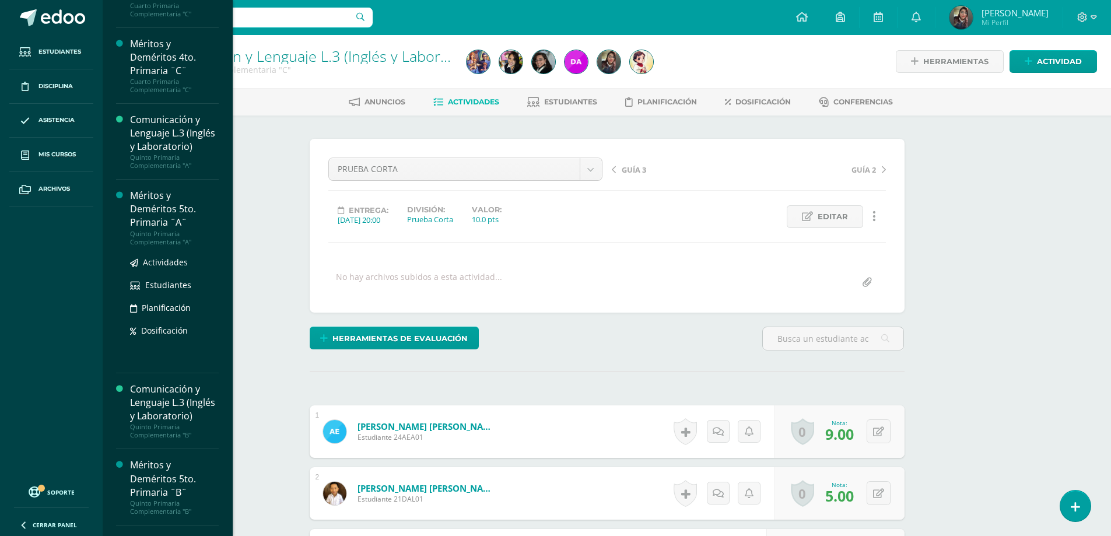
scroll to position [1342, 0]
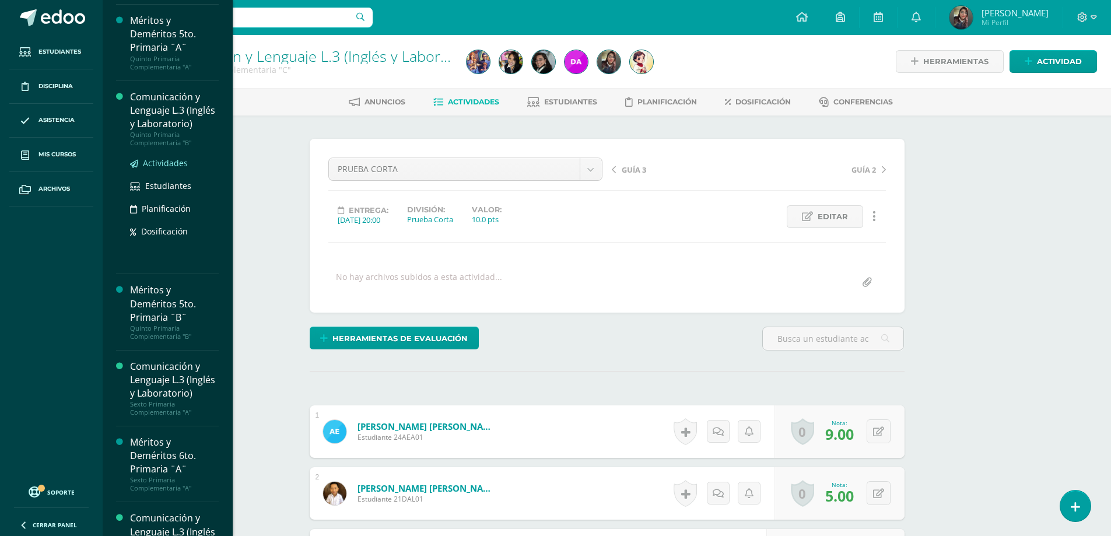
click at [167, 169] on span "Actividades" at bounding box center [165, 162] width 45 height 11
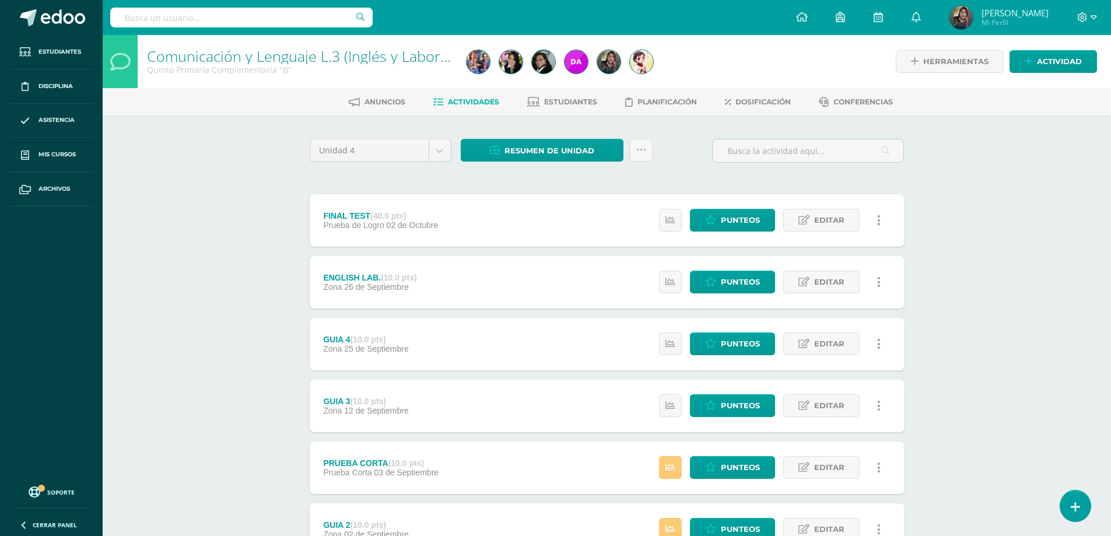
scroll to position [159, 0]
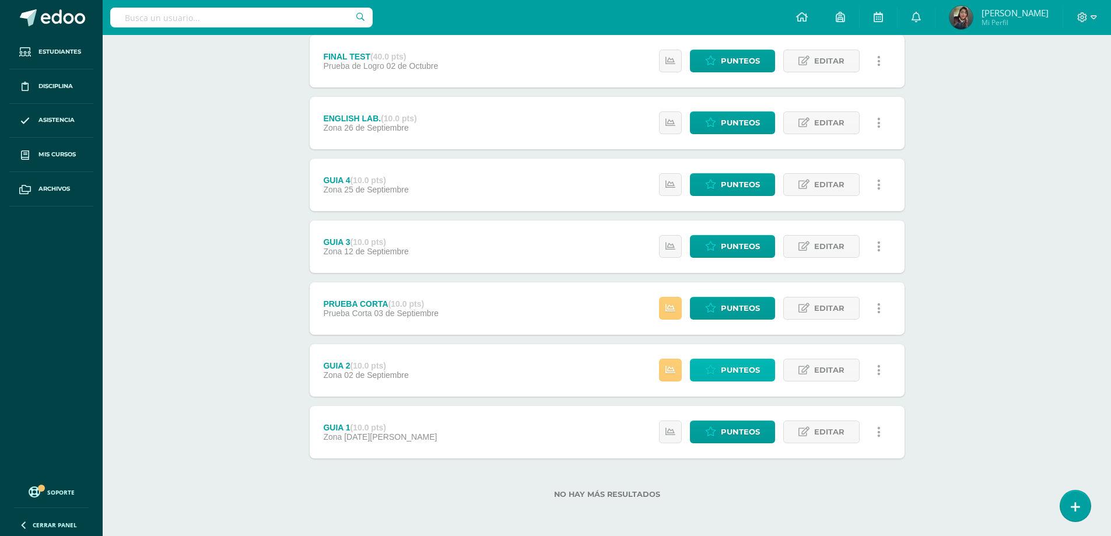
click at [733, 369] on span "Punteos" at bounding box center [740, 370] width 39 height 22
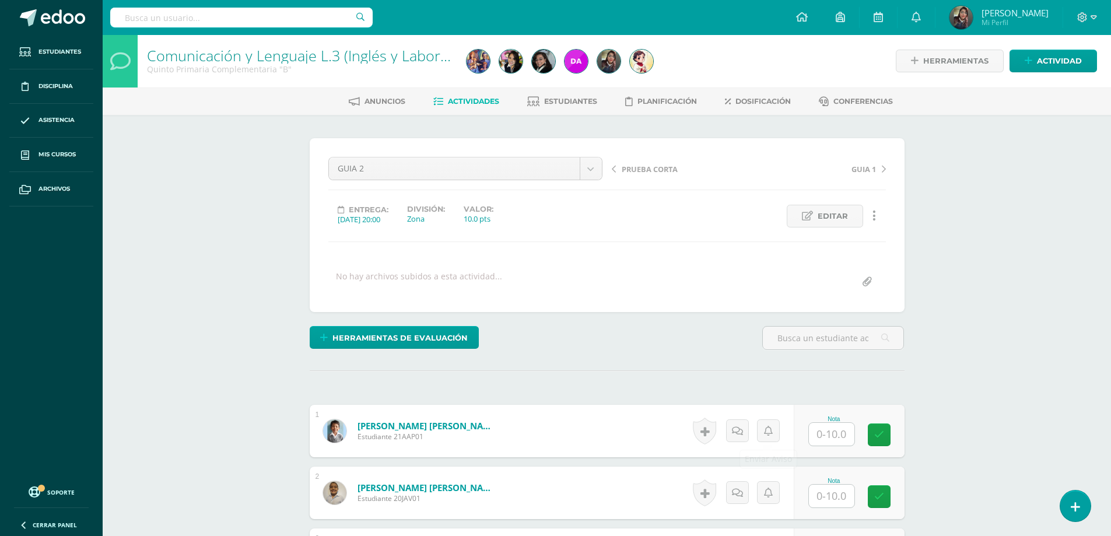
scroll to position [59, 0]
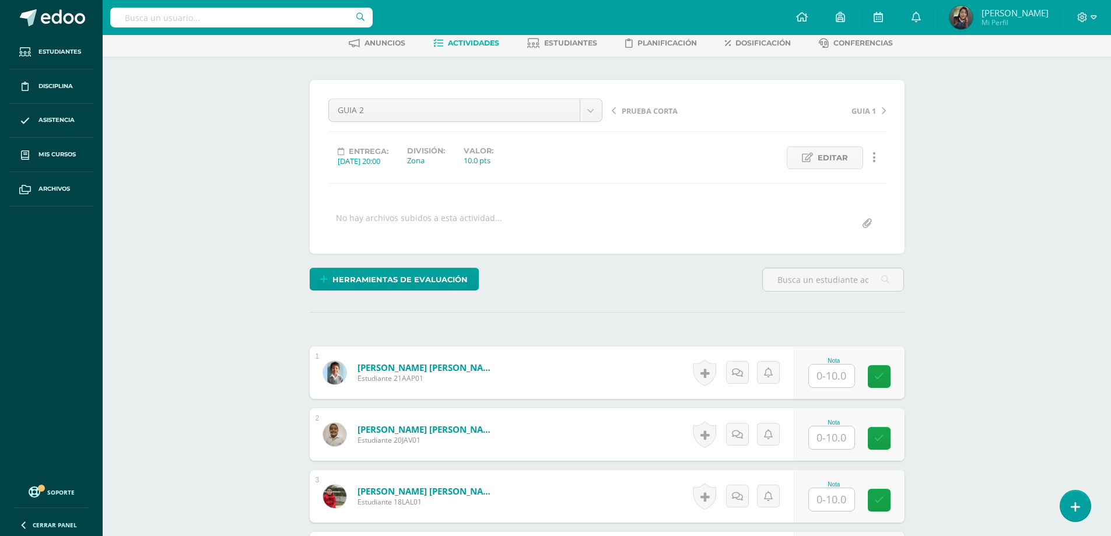
click at [818, 374] on input "text" at bounding box center [831, 376] width 45 height 23
type input "10"
type input "7"
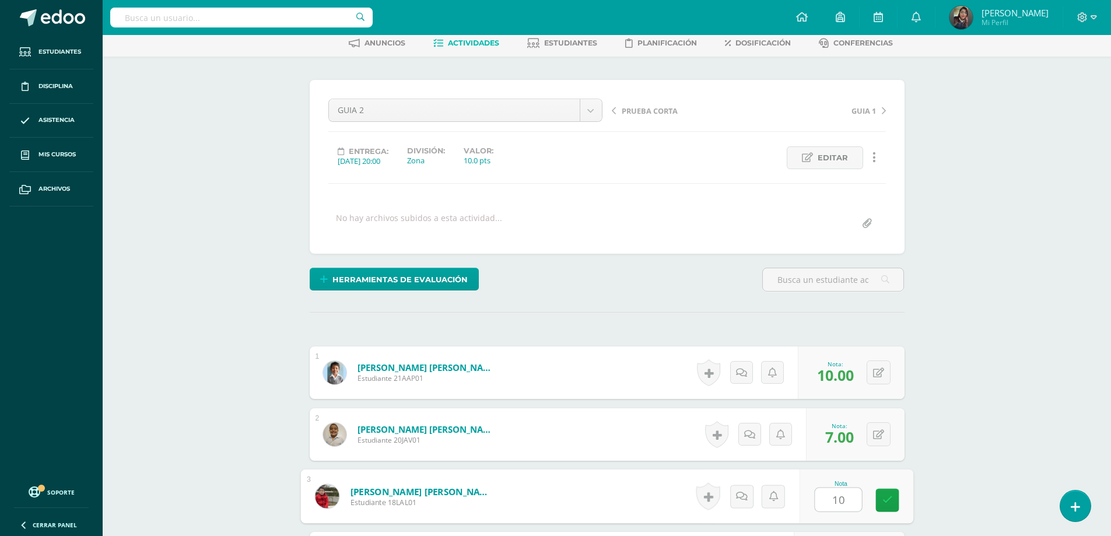
type input "10"
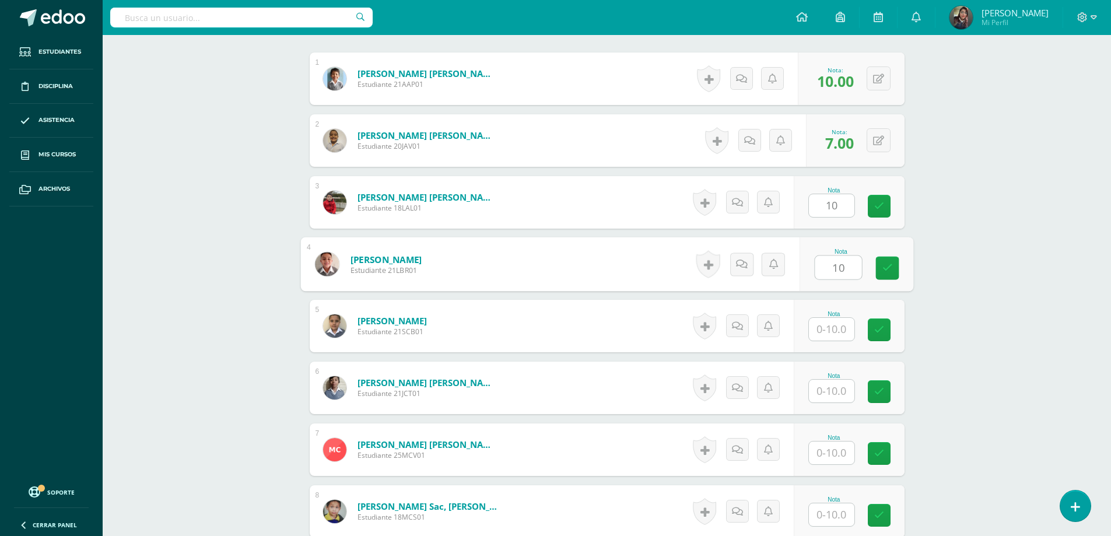
type input "10"
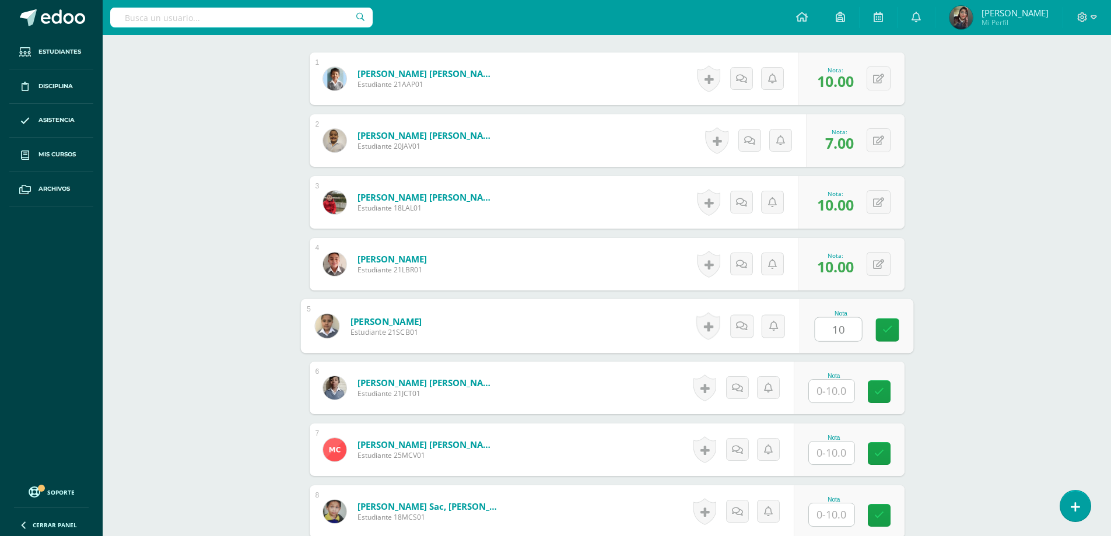
type input "10"
type input "9"
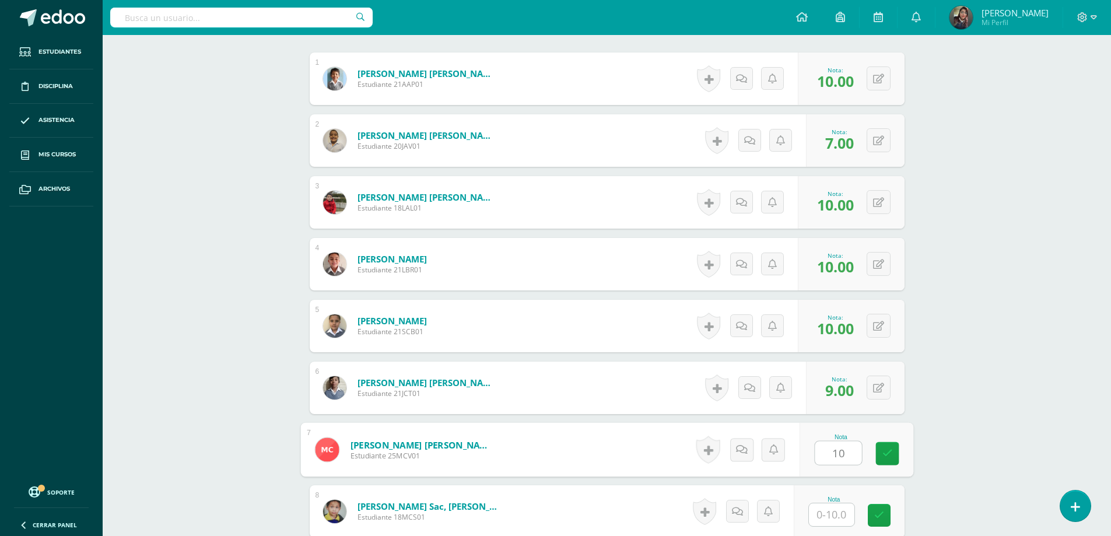
type input "10"
type input "4"
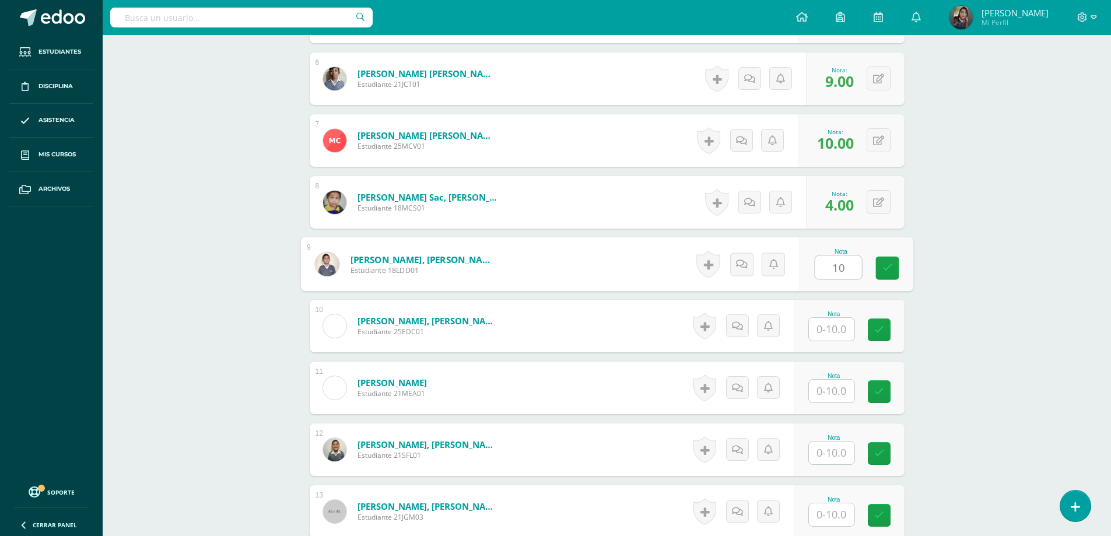
type input "10"
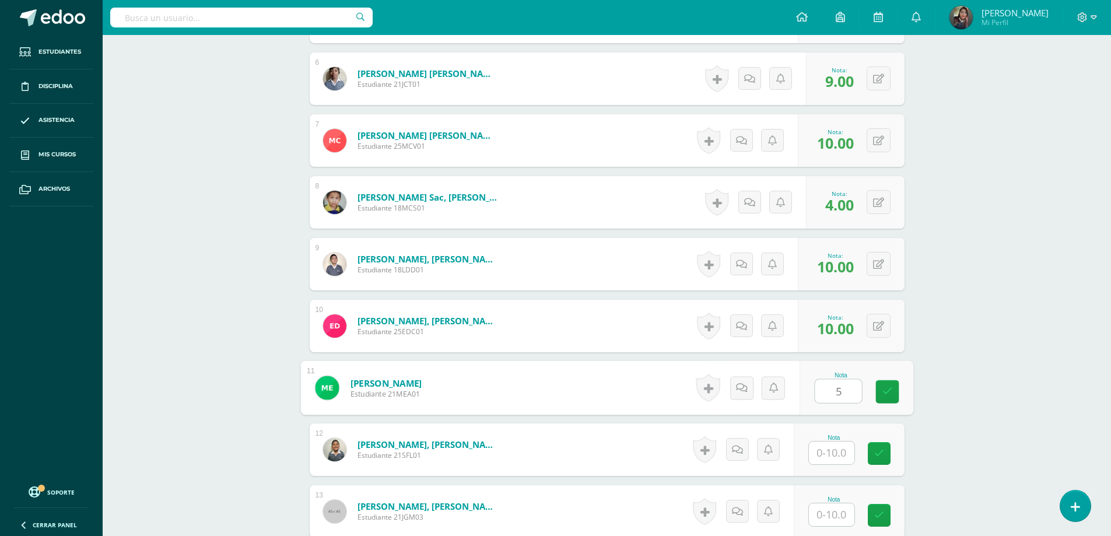
type input "5"
type input "9"
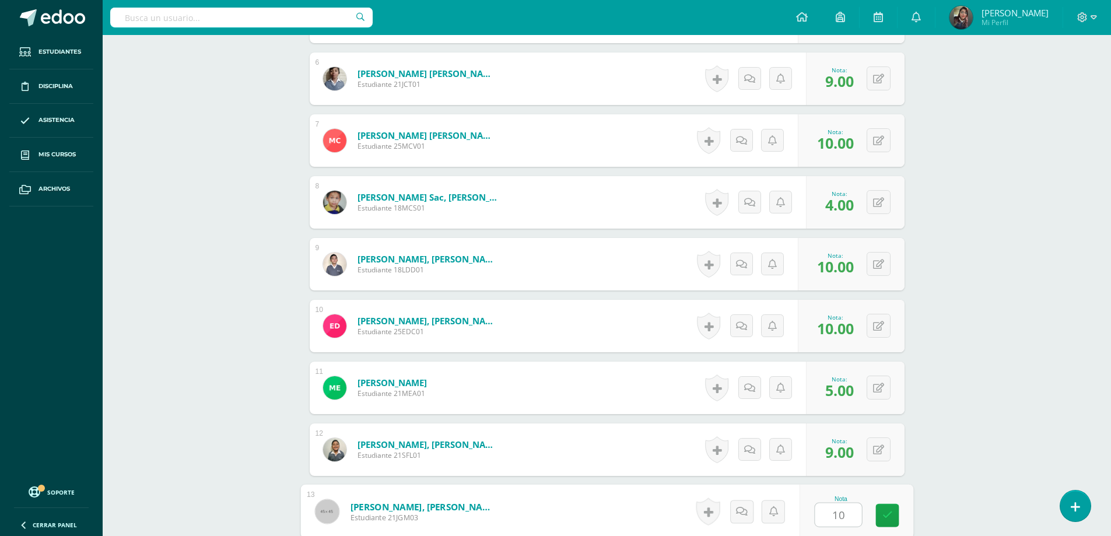
type input "10"
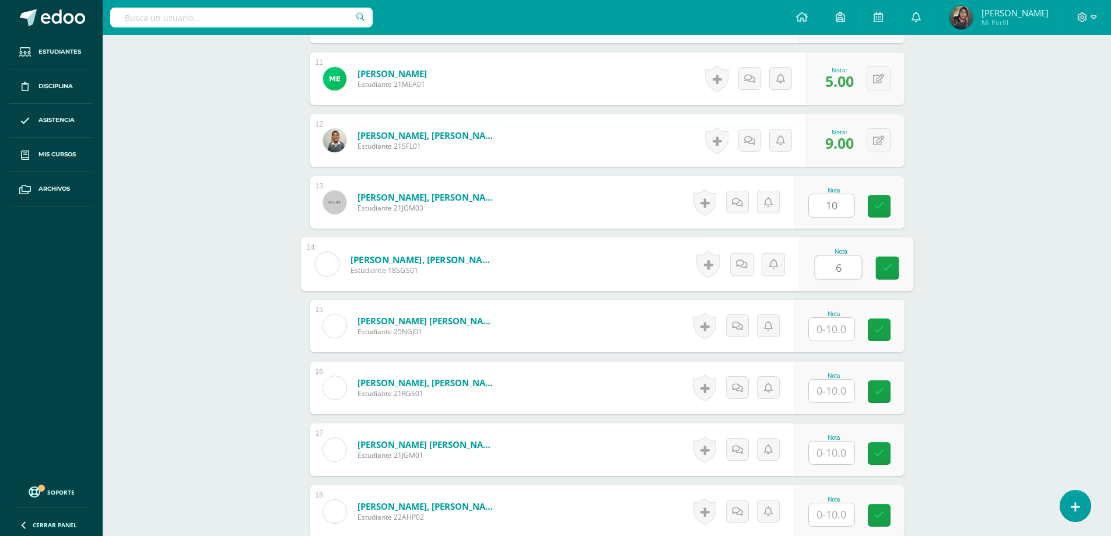
type input "6"
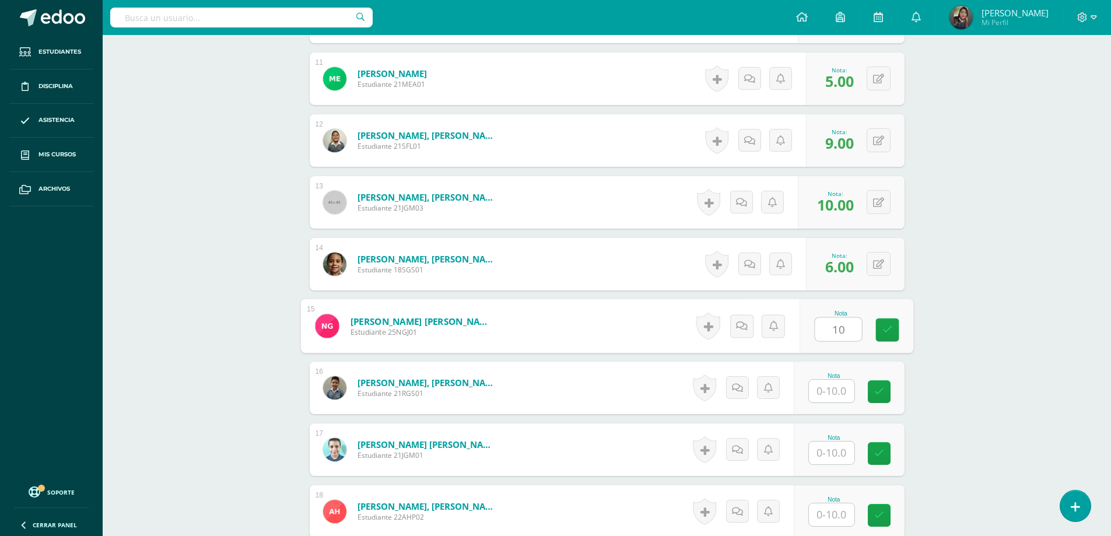
type input "10"
type input "6"
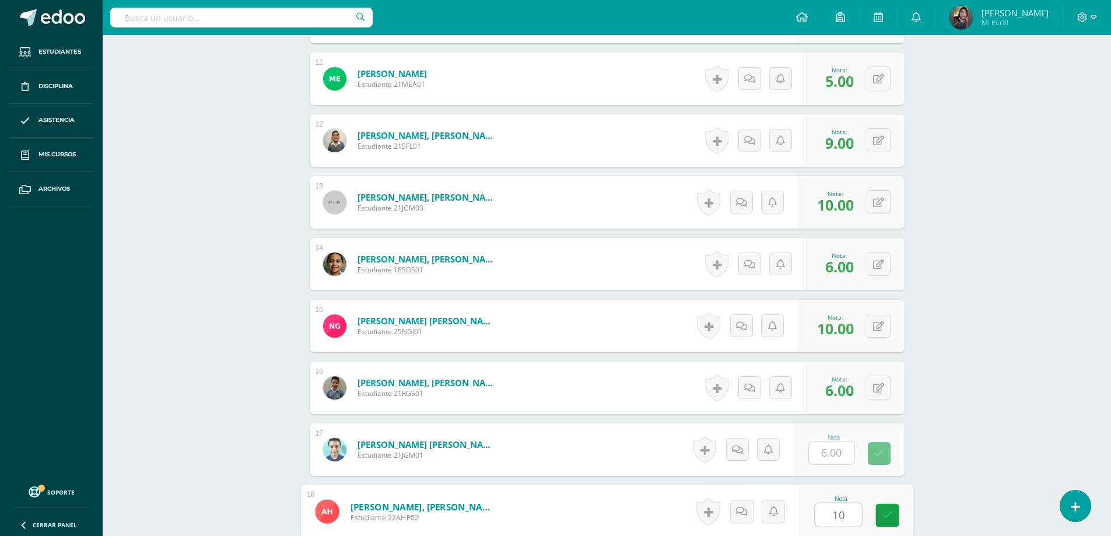
type input "10"
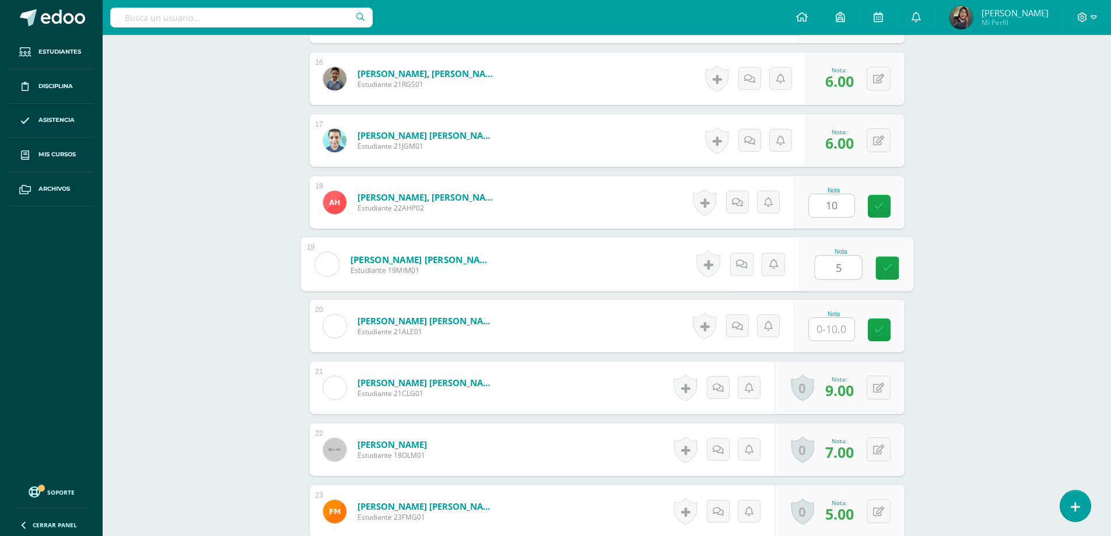
type input "5"
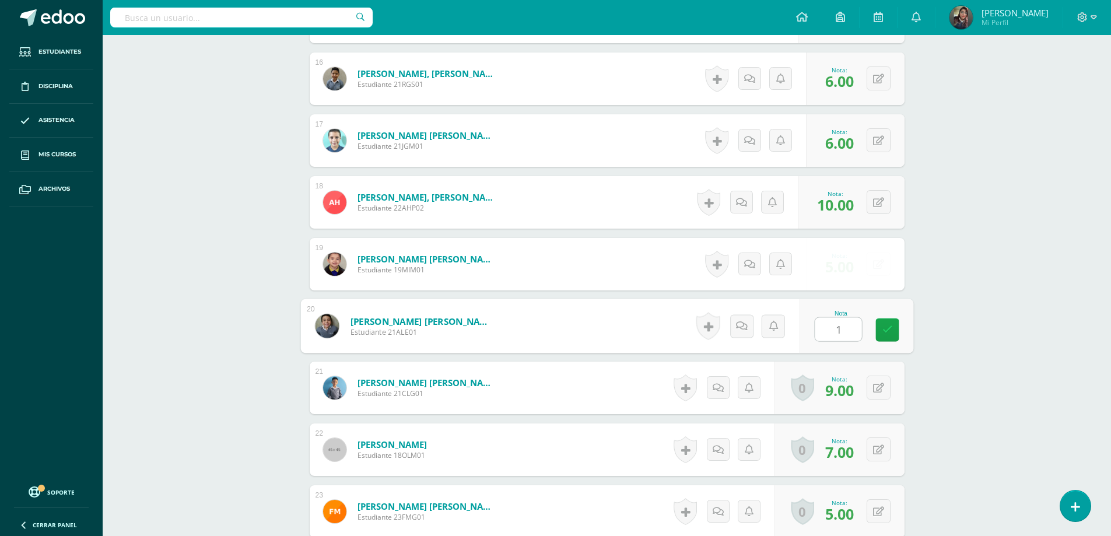
type input "10"
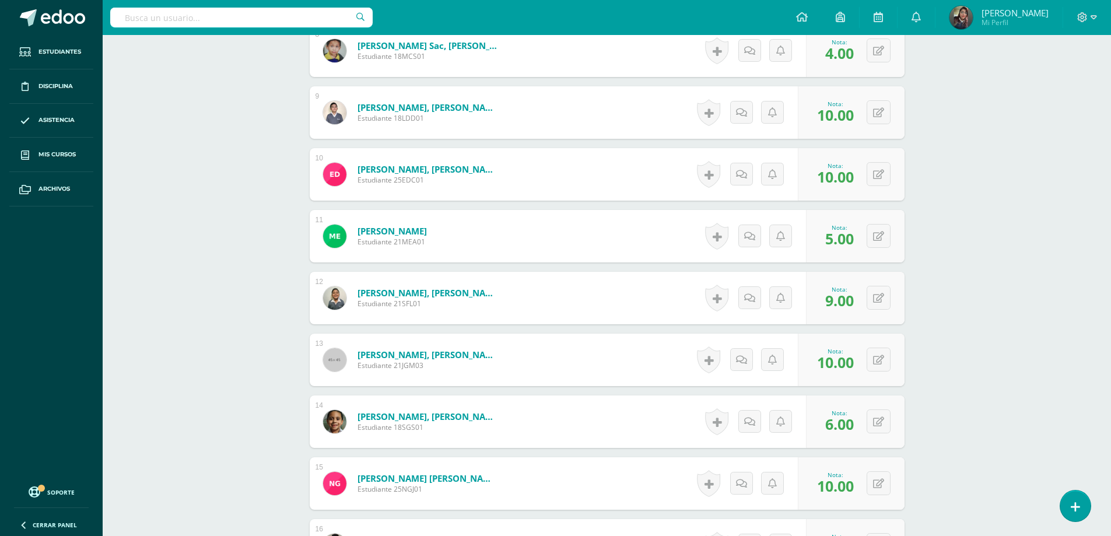
scroll to position [639, 0]
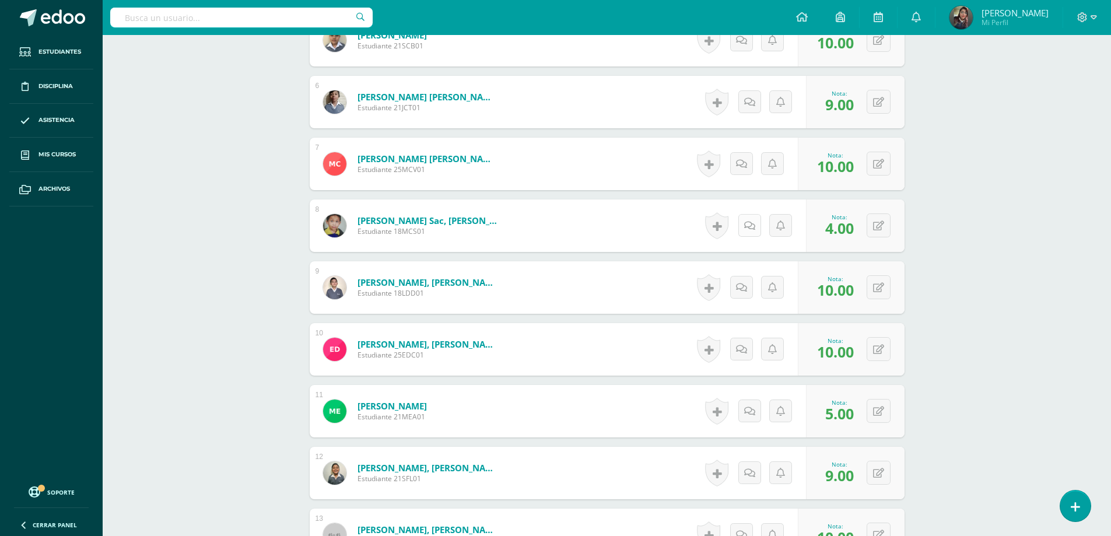
click at [754, 230] on icon at bounding box center [749, 226] width 11 height 10
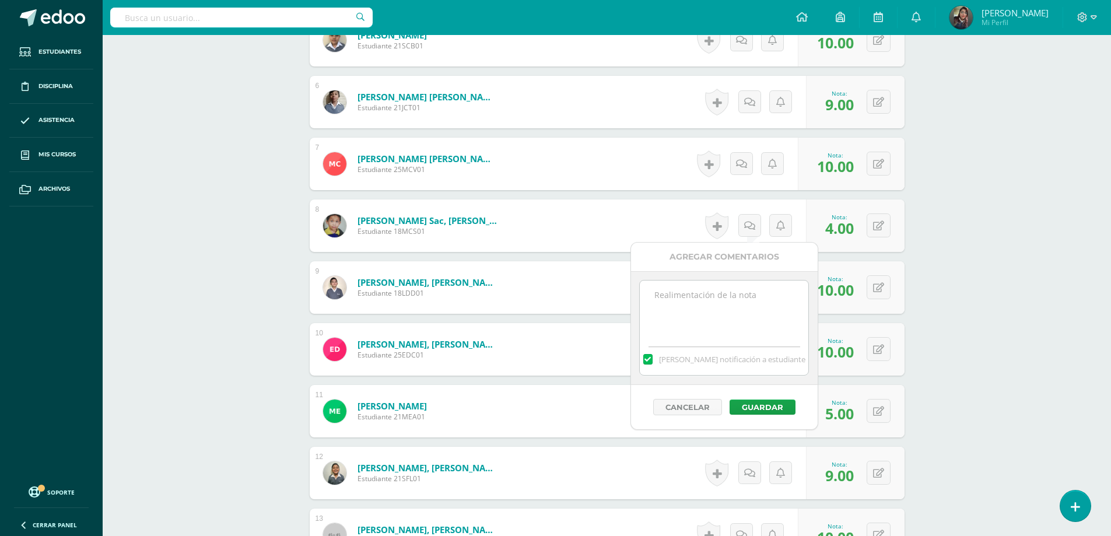
click at [746, 297] on textarea at bounding box center [724, 310] width 169 height 58
drag, startPoint x: 652, startPoint y: 293, endPoint x: 849, endPoint y: 304, distance: 196.9
click at [776, 407] on button "Guardar" at bounding box center [763, 407] width 66 height 15
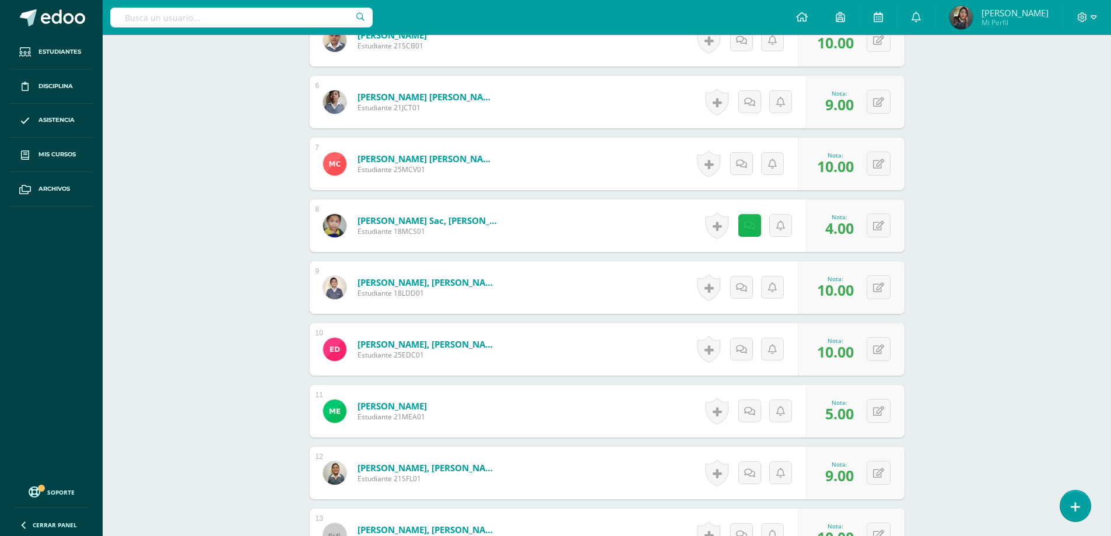
click at [750, 225] on icon at bounding box center [749, 226] width 11 height 10
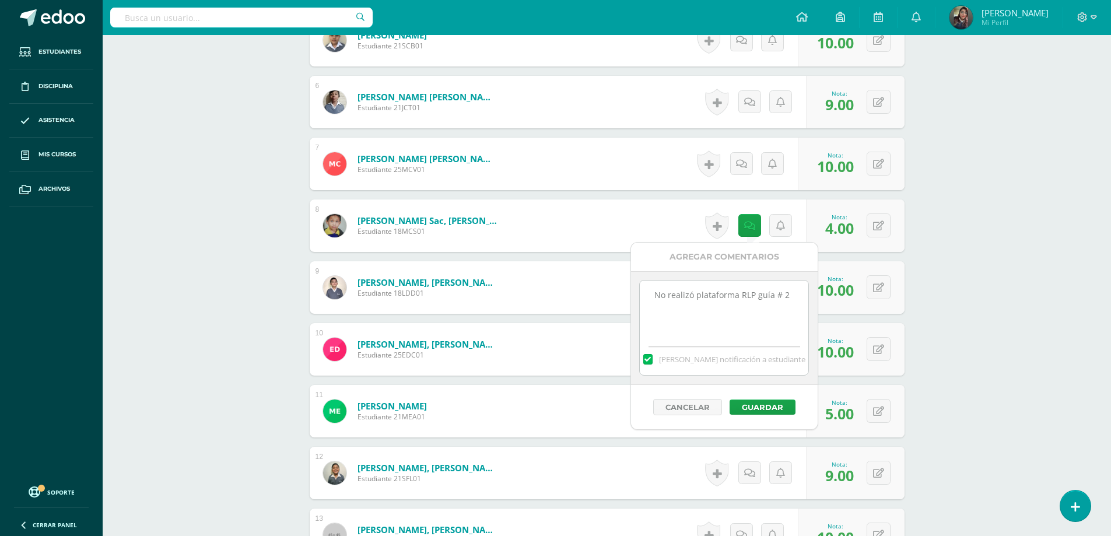
click at [778, 295] on textarea "No realizó plataforma RLP guía # 2" at bounding box center [724, 310] width 169 height 58
drag, startPoint x: 777, startPoint y: 295, endPoint x: 695, endPoint y: 295, distance: 82.3
click at [698, 297] on textarea "No realizó plataforma RLP guía # 2" at bounding box center [724, 310] width 169 height 58
type textarea "No realizó hojas de trabajo"
click at [760, 402] on button "Guardar" at bounding box center [763, 407] width 66 height 15
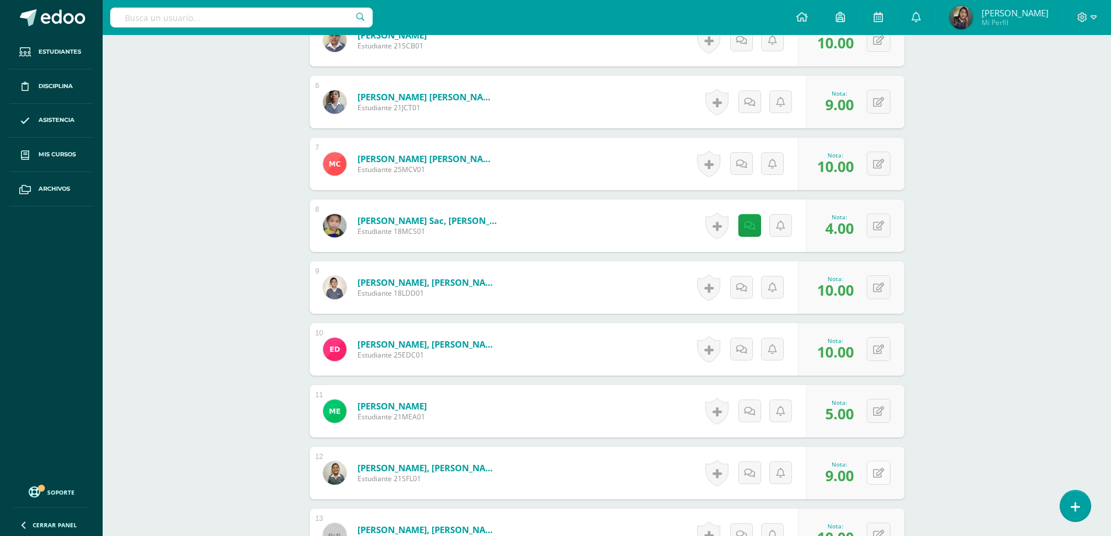
scroll to position [697, 0]
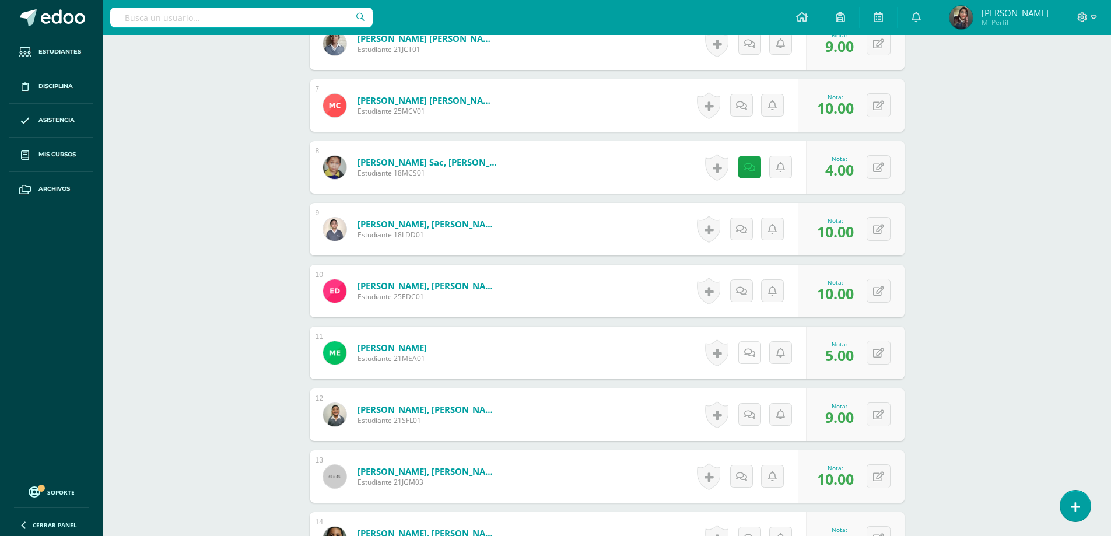
click at [748, 351] on icon at bounding box center [749, 353] width 11 height 10
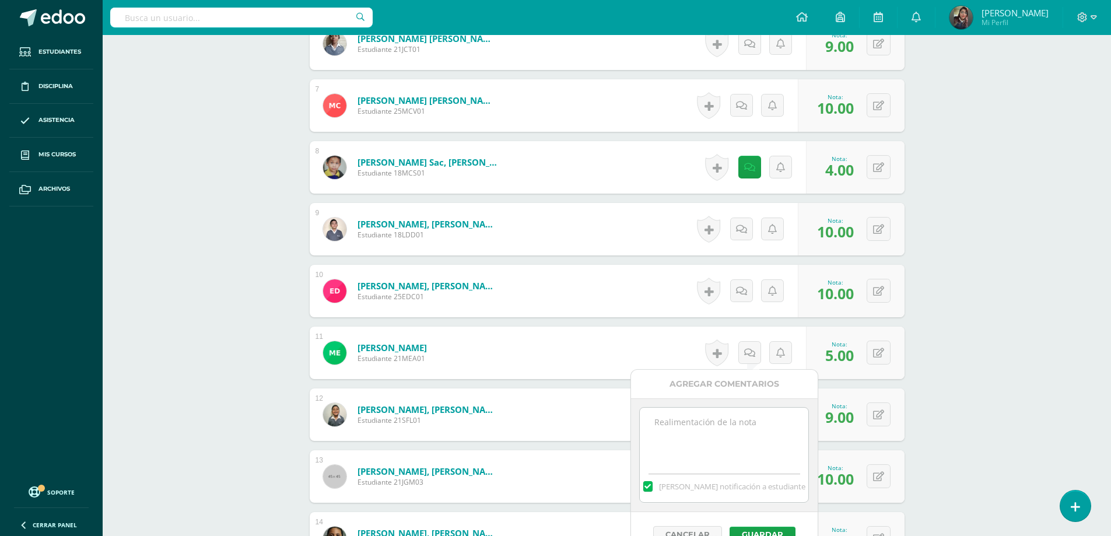
click at [669, 436] on textarea at bounding box center [724, 437] width 169 height 58
paste textarea "No realizó plataforma RLP guía # 2"
type textarea "No realizó plataforma RLP guía # 2"
click at [774, 530] on button "Guardar" at bounding box center [763, 534] width 66 height 15
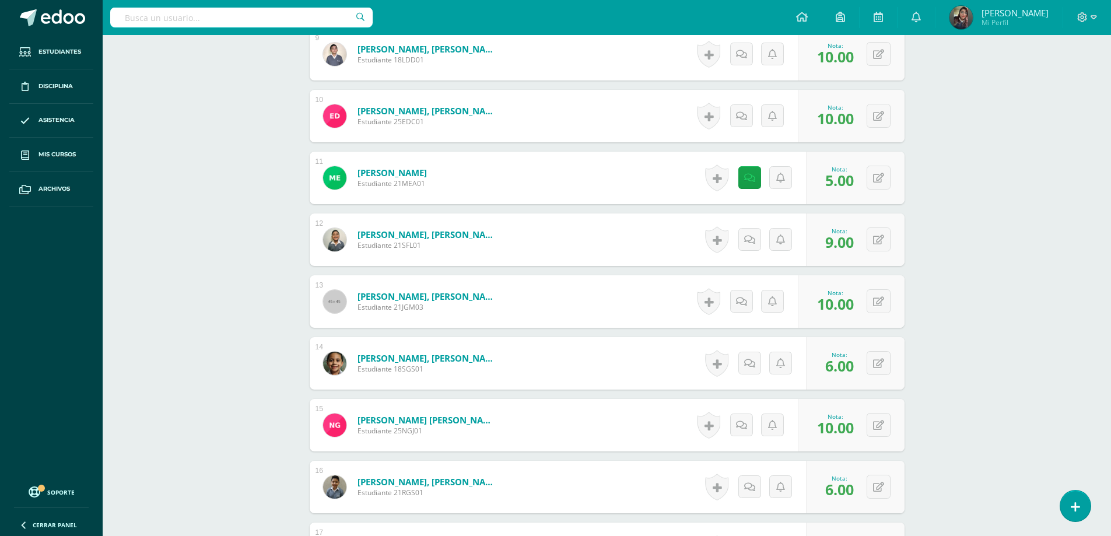
scroll to position [1280, 0]
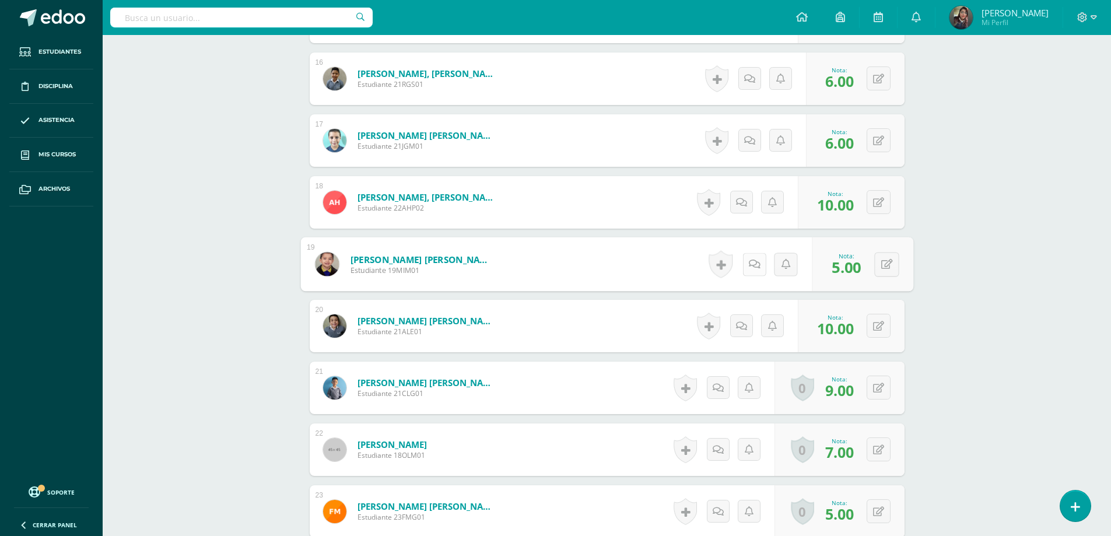
click at [754, 263] on icon at bounding box center [754, 264] width 12 height 10
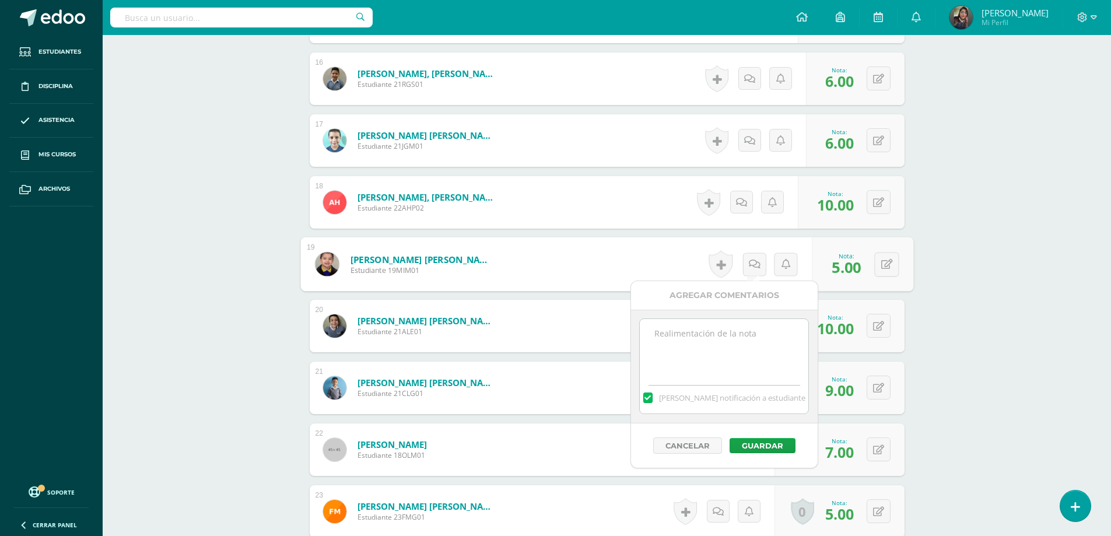
click at [684, 351] on textarea at bounding box center [724, 348] width 169 height 58
type textarea "No presentó hojas de trabajo realizadas"
click at [752, 446] on button "Guardar" at bounding box center [763, 445] width 66 height 15
